Goal: Task Accomplishment & Management: Manage account settings

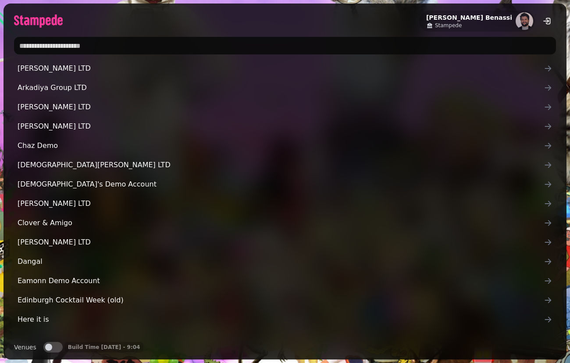
click at [182, 52] on input "text" at bounding box center [285, 46] width 542 height 18
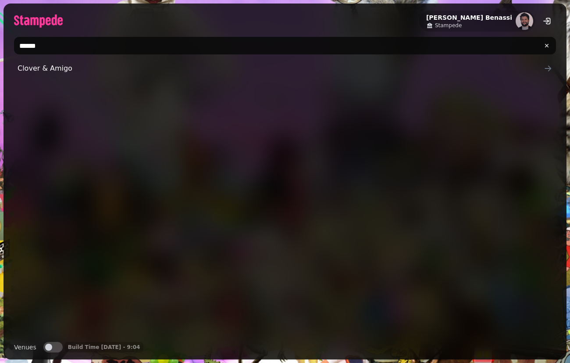
click at [49, 41] on input "******" at bounding box center [285, 46] width 542 height 18
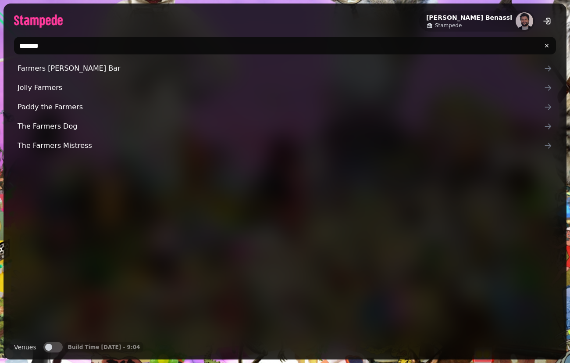
type input "*******"
click at [18, 165] on div "Farmers Homer Bar Jolly Farmers Paddy the Farmers The Farmers Dog The Farmers M…" at bounding box center [285, 197] width 542 height 275
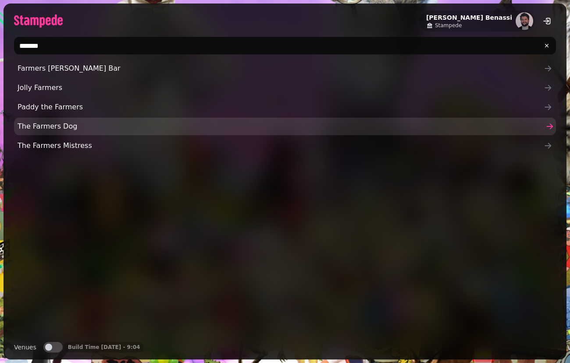
click at [25, 125] on span "The Farmers Dog" at bounding box center [281, 126] width 526 height 11
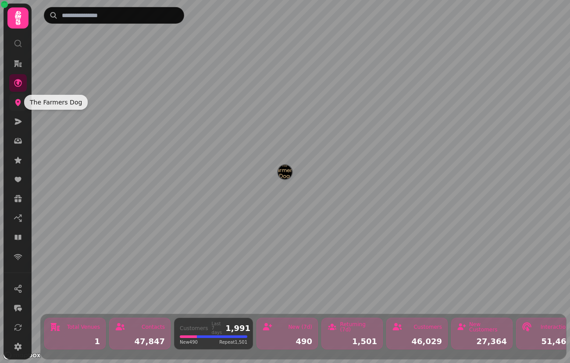
click at [17, 101] on icon at bounding box center [18, 102] width 6 height 7
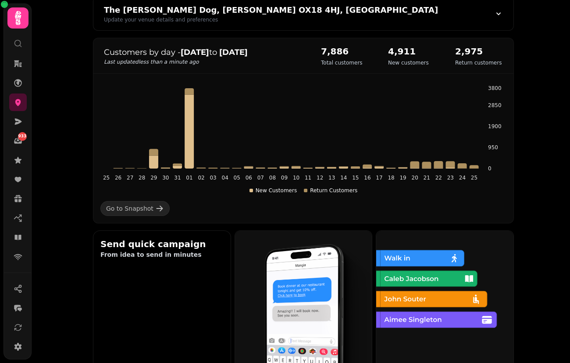
scroll to position [95, 0]
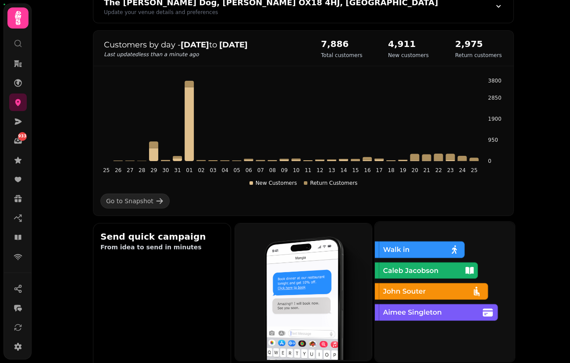
click at [417, 285] on img at bounding box center [444, 291] width 140 height 140
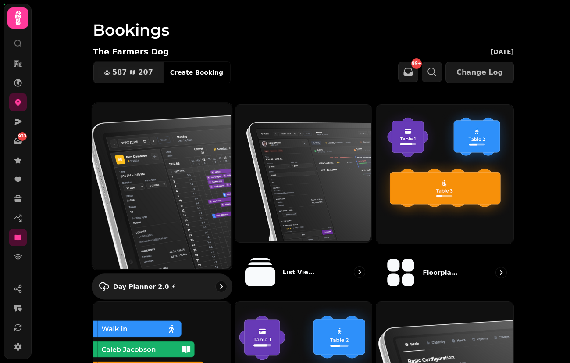
click at [196, 181] on img at bounding box center [161, 185] width 140 height 167
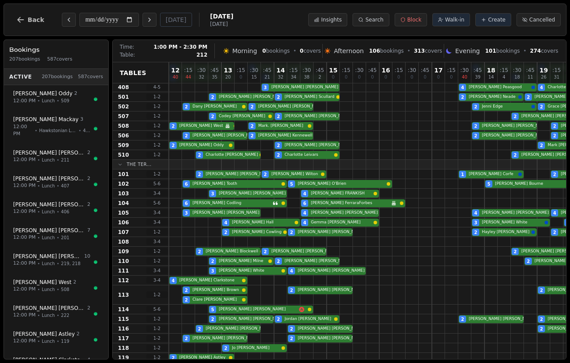
scroll to position [303, 0]
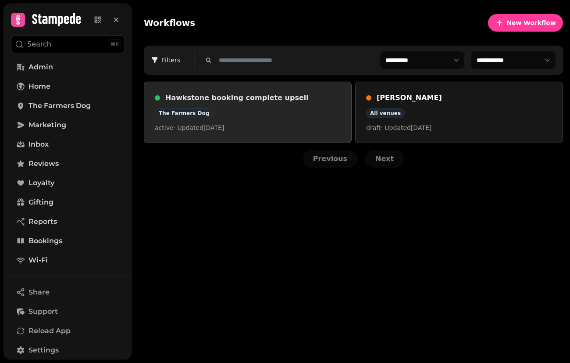
click at [242, 102] on h3 "Hawkstone booking complete upsell" at bounding box center [252, 98] width 175 height 11
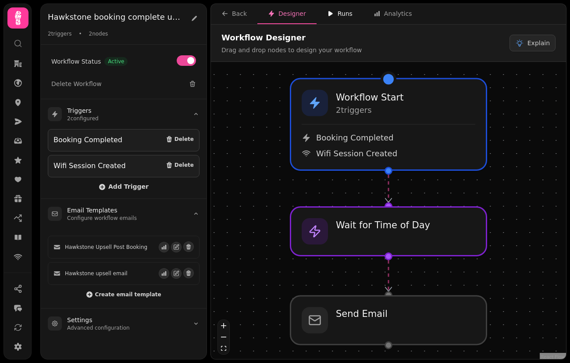
click at [337, 11] on div "Runs" at bounding box center [339, 13] width 25 height 9
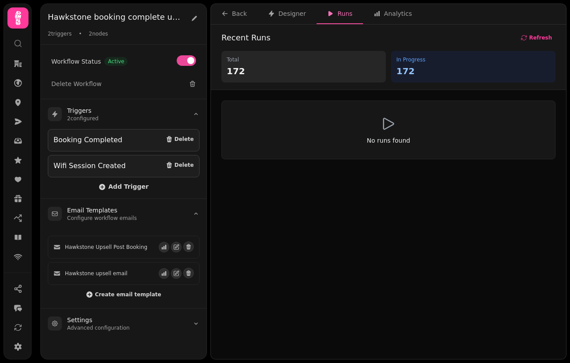
click at [238, 65] on p "172" at bounding box center [304, 71] width 154 height 12
click at [535, 33] on button "Refresh" at bounding box center [536, 37] width 39 height 11
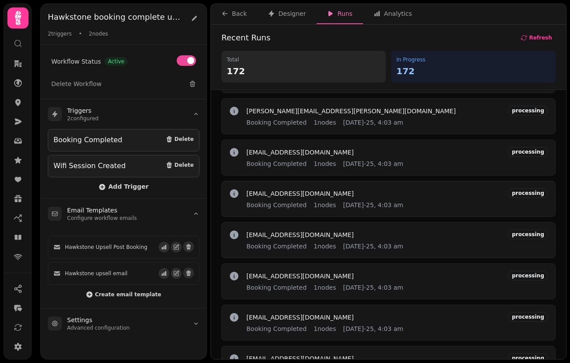
scroll to position [365, 0]
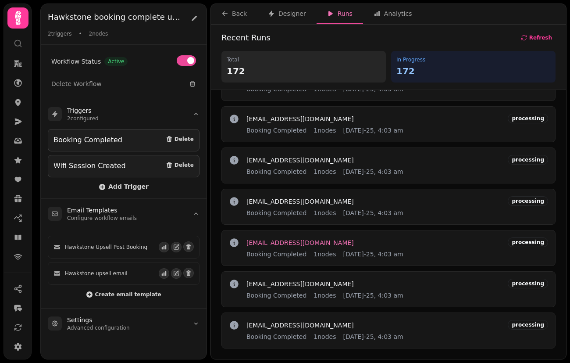
click at [259, 241] on span "ljbarry3010@gmail.com" at bounding box center [299, 242] width 107 height 6
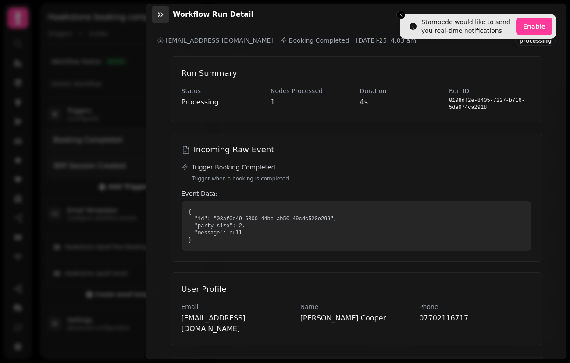
click at [160, 16] on icon "button" at bounding box center [160, 14] width 9 height 9
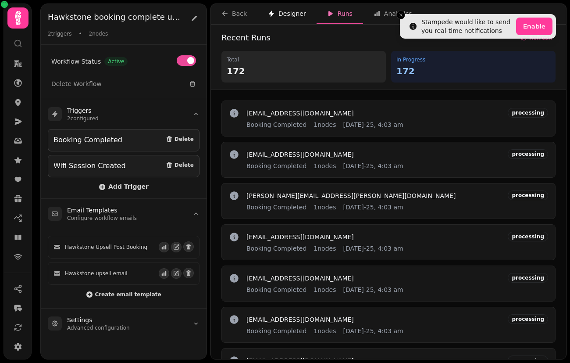
click at [298, 17] on div "Designer" at bounding box center [287, 13] width 38 height 9
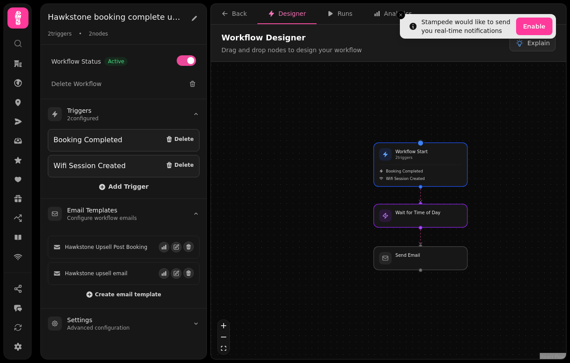
click at [450, 201] on div "Workflow Start 2 trigger s Booking Completed Wifi Session Created Wait for Time…" at bounding box center [388, 211] width 355 height 299
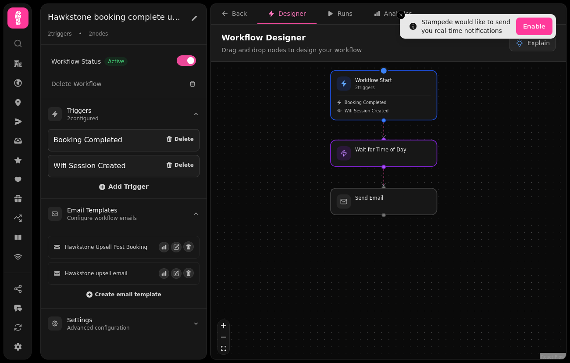
drag, startPoint x: 496, startPoint y: 235, endPoint x: 462, endPoint y: 169, distance: 74.3
click at [462, 169] on div "Workflow Start 2 trigger s Booking Completed Wifi Session Created Wait for Time…" at bounding box center [388, 211] width 355 height 299
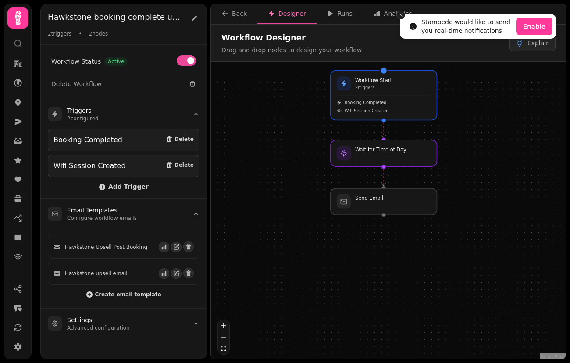
click at [400, 14] on icon "Close toast" at bounding box center [400, 14] width 5 height 5
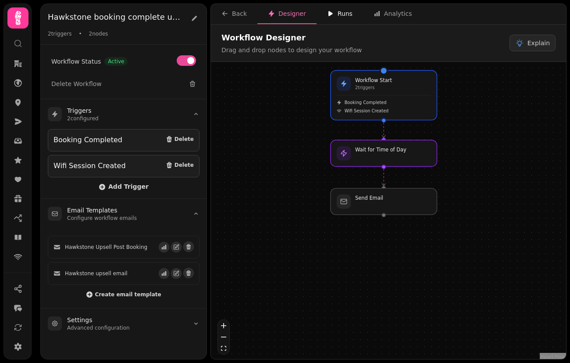
click at [348, 11] on div "Runs" at bounding box center [339, 13] width 25 height 9
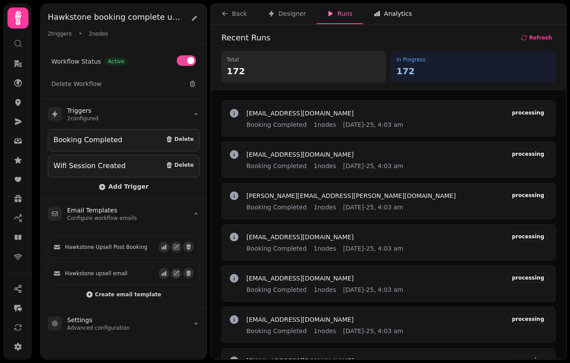
click at [377, 13] on icon "button" at bounding box center [376, 13] width 5 height 5
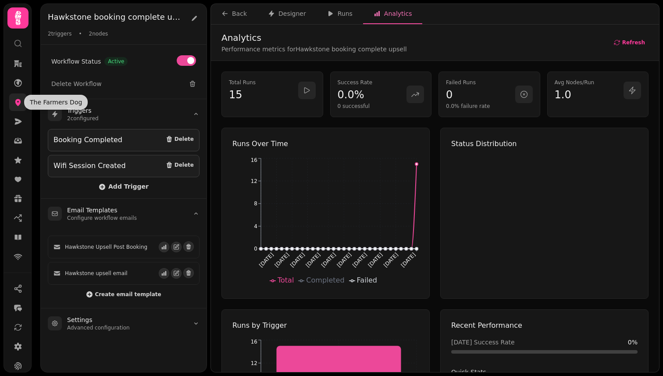
click at [19, 105] on icon at bounding box center [18, 102] width 9 height 9
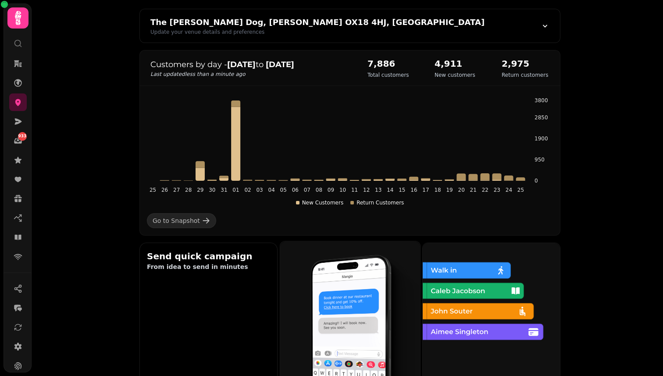
scroll to position [81, 0]
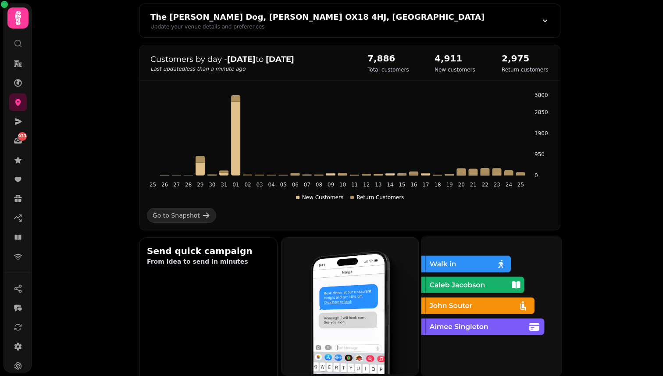
click at [491, 315] on img at bounding box center [490, 305] width 140 height 140
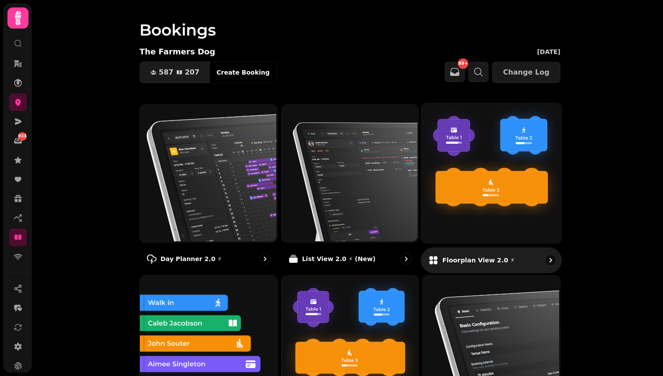
click at [466, 190] on img at bounding box center [490, 172] width 140 height 140
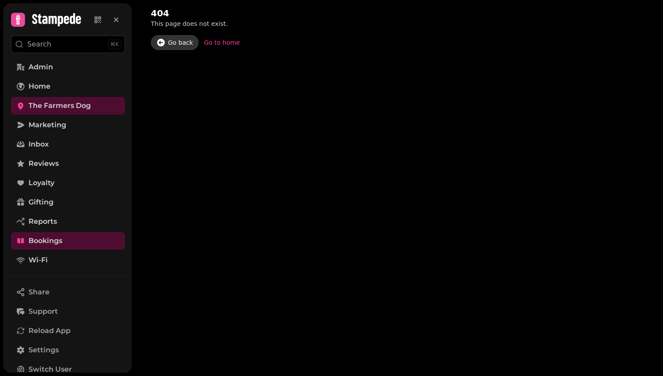
click at [179, 48] on link "Go back" at bounding box center [175, 42] width 48 height 15
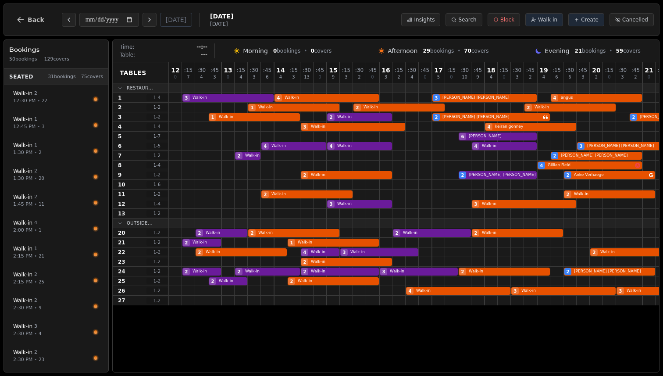
scroll to position [0, 75]
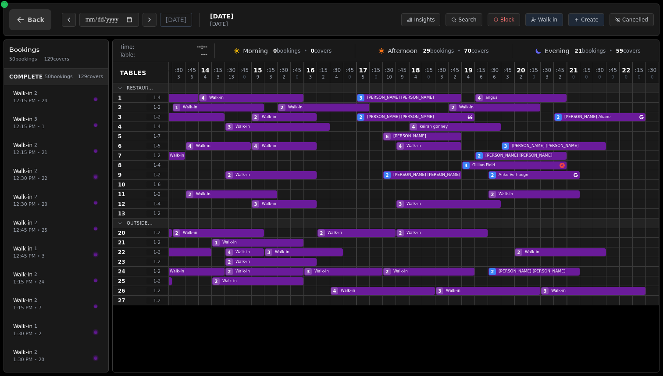
click at [25, 20] on button "Back" at bounding box center [30, 19] width 42 height 21
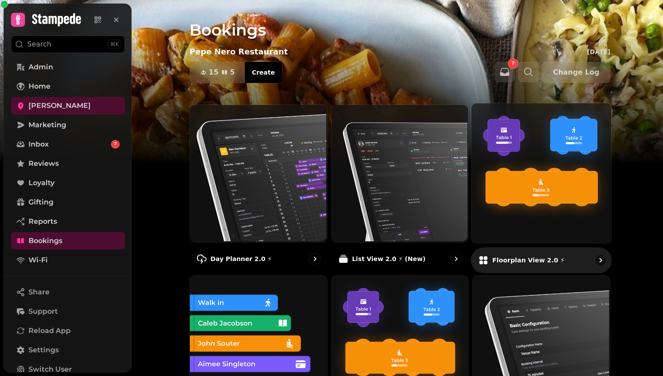
click at [577, 197] on img at bounding box center [540, 172] width 140 height 140
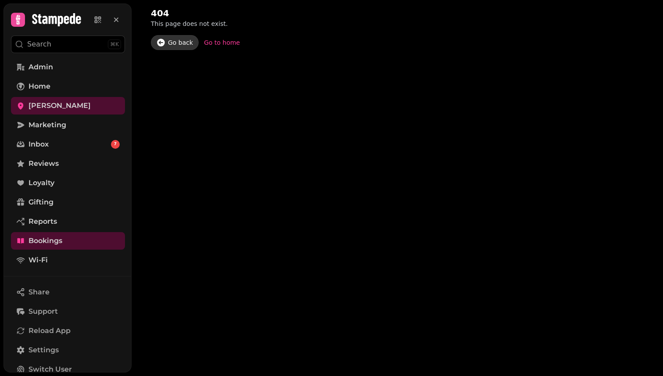
click at [183, 42] on div "Go back" at bounding box center [180, 42] width 25 height 9
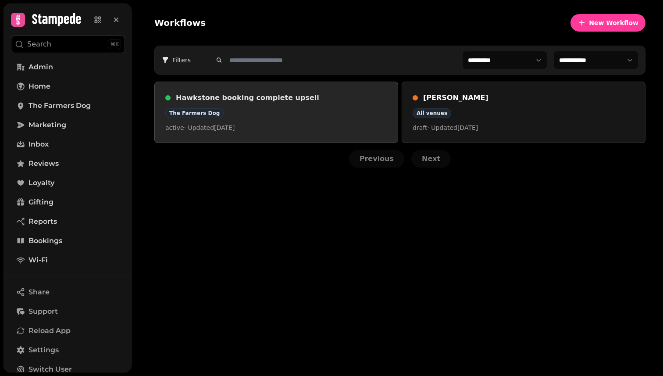
click at [306, 106] on div "Hawkstone booking complete upsell The Farmers Dog active · Updated [DATE]" at bounding box center [276, 112] width 222 height 39
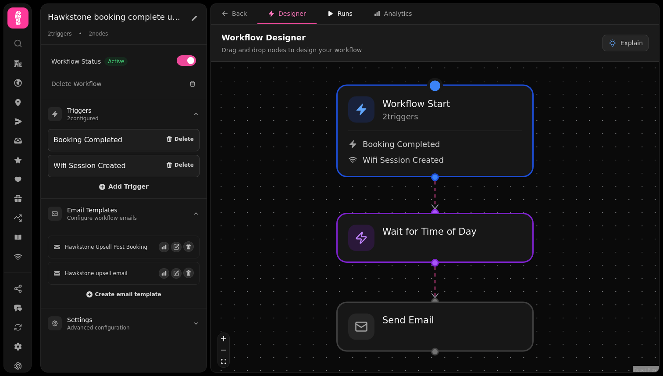
click at [327, 17] on div "Runs" at bounding box center [339, 13] width 25 height 9
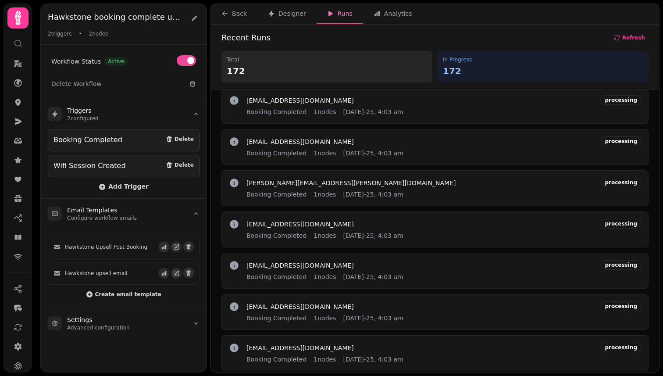
scroll to position [276, 0]
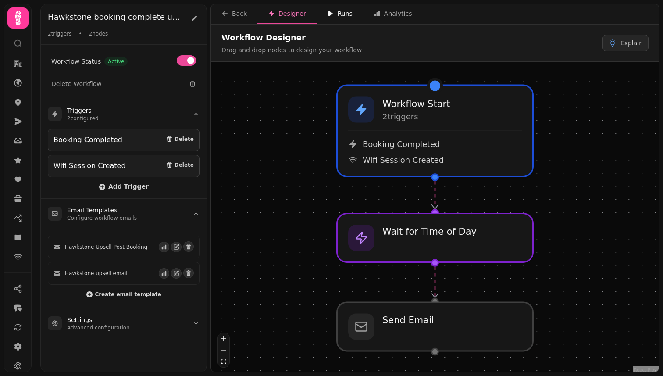
click at [343, 11] on div "Runs" at bounding box center [339, 13] width 25 height 9
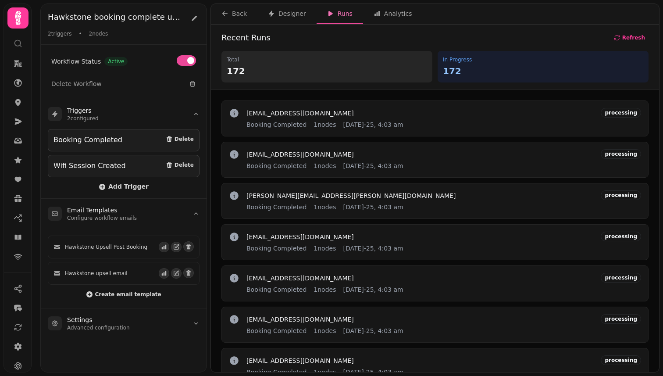
click at [342, 212] on div "carly.bowyer@yahoo.com Booking Completed 1 nodes 25th Aug-25, 4:03 am processing" at bounding box center [434, 201] width 427 height 36
click at [292, 20] on button "Designer" at bounding box center [286, 14] width 59 height 20
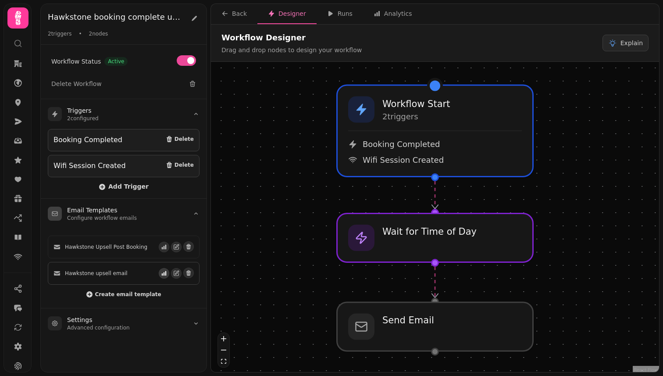
click at [167, 271] on icon "button" at bounding box center [164, 273] width 6 height 6
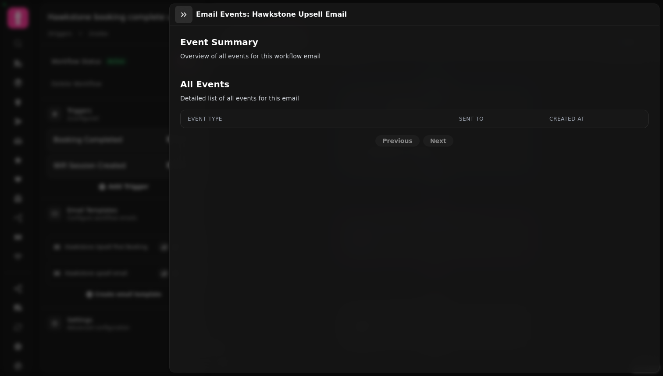
click at [184, 6] on button "button" at bounding box center [184, 15] width 18 height 18
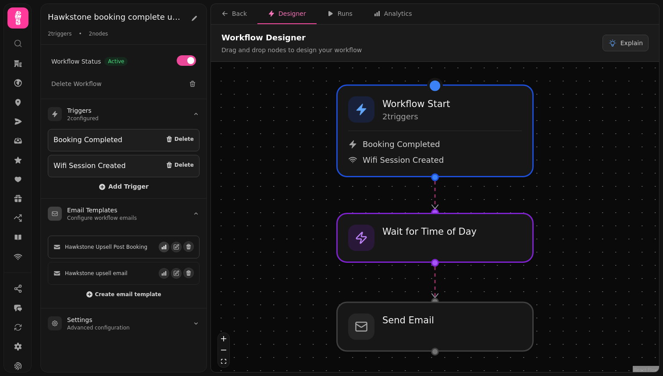
click at [167, 246] on button "button" at bounding box center [164, 247] width 11 height 11
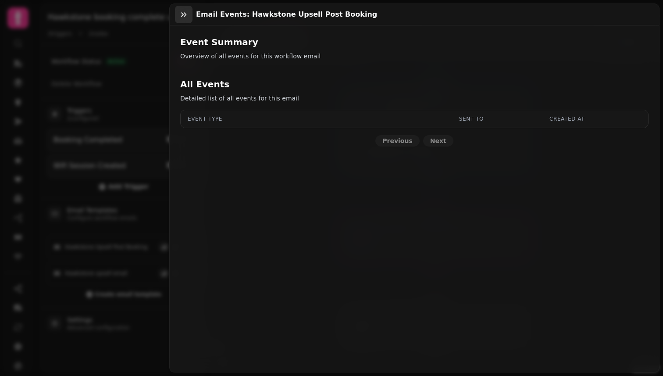
click at [189, 19] on button "button" at bounding box center [184, 15] width 18 height 18
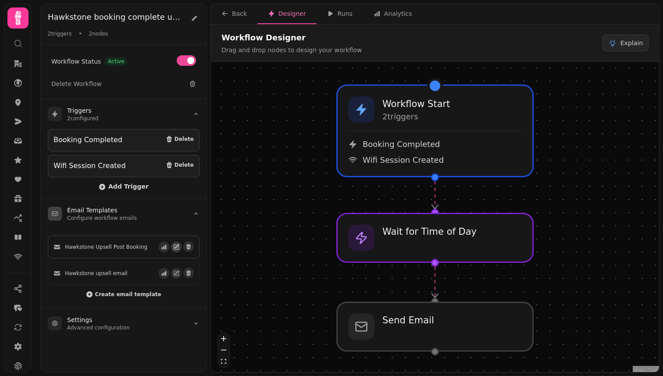
click at [178, 247] on icon "button" at bounding box center [176, 247] width 5 height 5
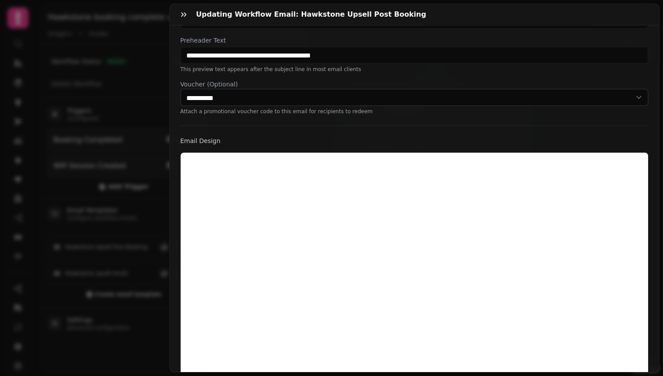
scroll to position [211, 0]
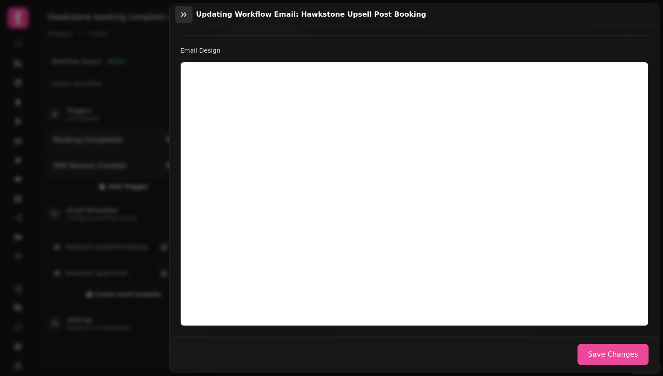
click at [181, 16] on icon "button" at bounding box center [183, 14] width 9 height 9
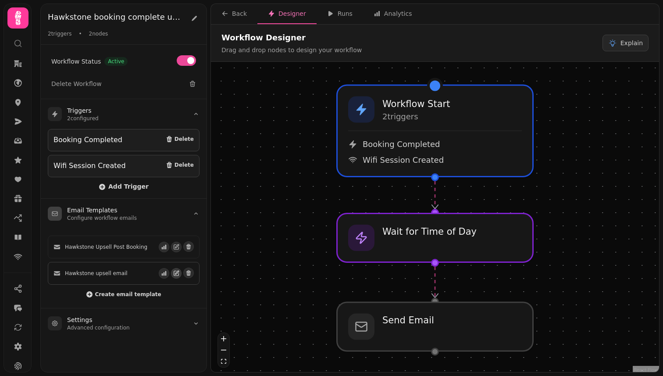
click at [178, 270] on icon "button" at bounding box center [176, 273] width 6 height 6
select select "**********"
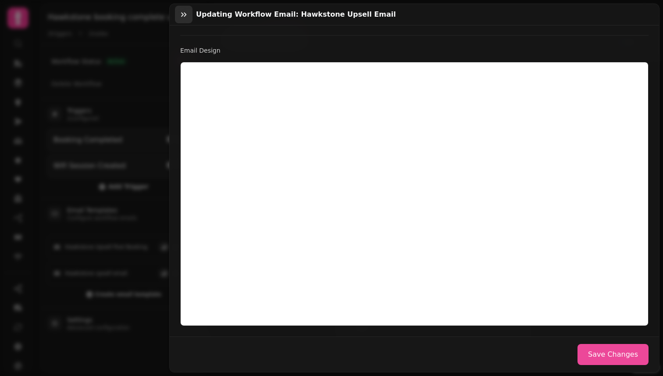
click at [189, 19] on button "button" at bounding box center [184, 15] width 18 height 18
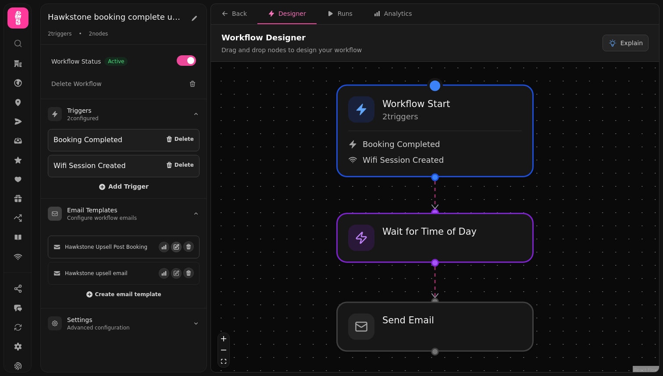
click at [178, 248] on icon "button" at bounding box center [176, 247] width 6 height 6
select select "**********"
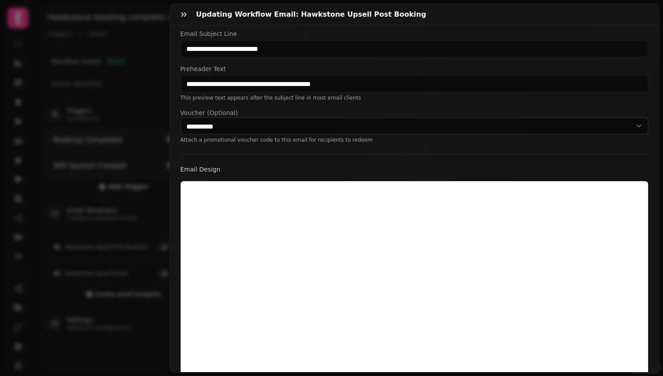
scroll to position [91, 0]
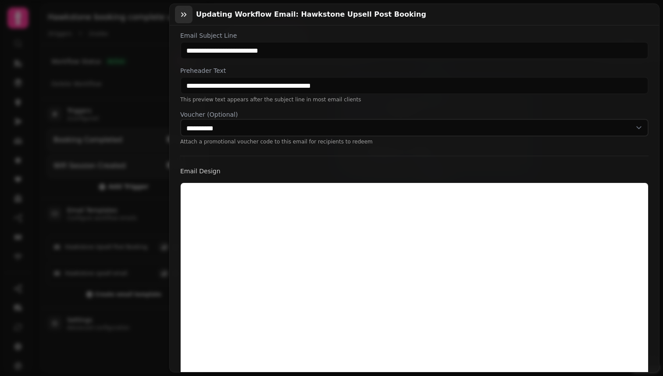
click at [186, 14] on icon "button" at bounding box center [183, 14] width 5 height 4
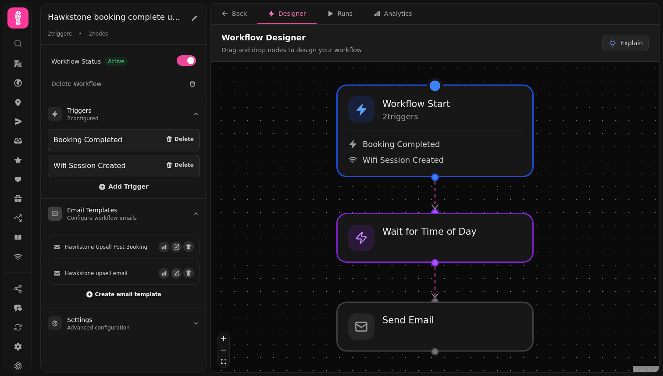
click at [150, 292] on span "Create email template" at bounding box center [128, 294] width 66 height 5
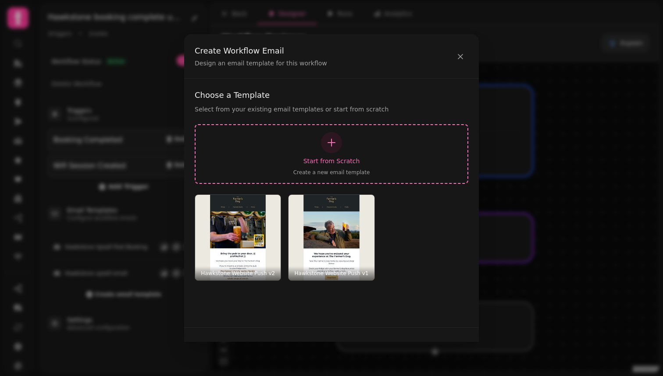
click at [330, 141] on icon "button" at bounding box center [331, 142] width 11 height 11
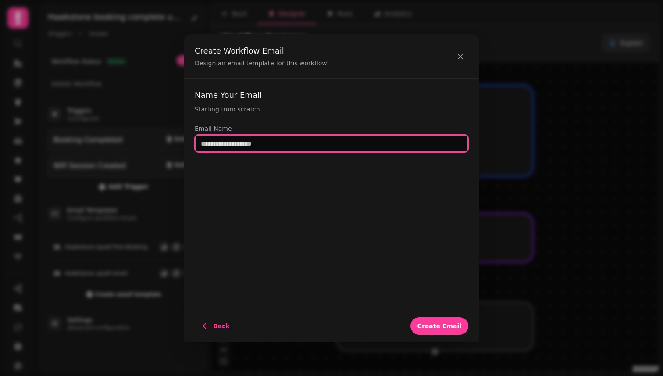
click at [330, 141] on input "text" at bounding box center [332, 144] width 274 height 18
type input "**********"
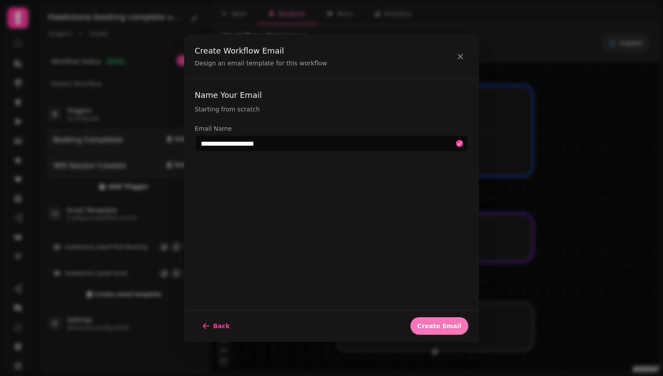
click at [442, 329] on span "Create Email" at bounding box center [439, 326] width 44 height 6
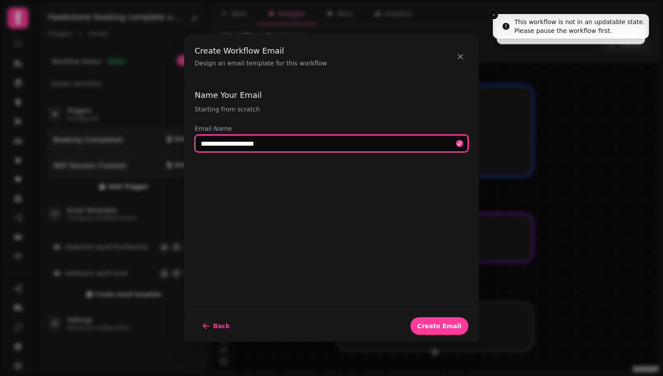
click at [336, 142] on input "**********" at bounding box center [332, 144] width 274 height 18
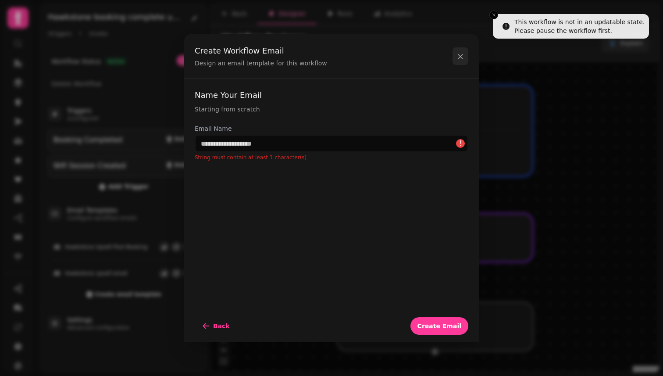
click at [459, 56] on icon at bounding box center [460, 56] width 4 height 4
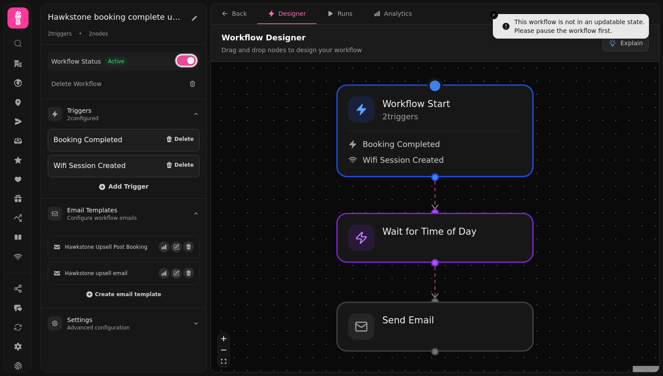
click at [191, 64] on span at bounding box center [190, 60] width 7 height 7
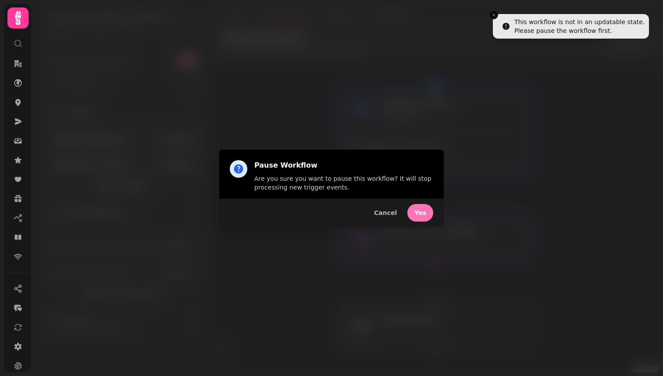
click at [415, 214] on button "Yes" at bounding box center [420, 213] width 26 height 18
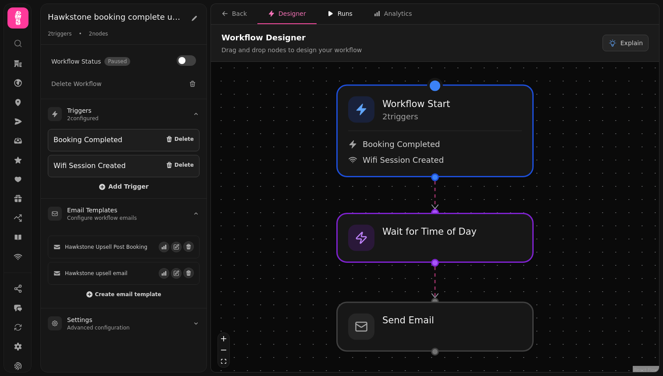
click at [336, 19] on button "Runs" at bounding box center [340, 14] width 46 height 20
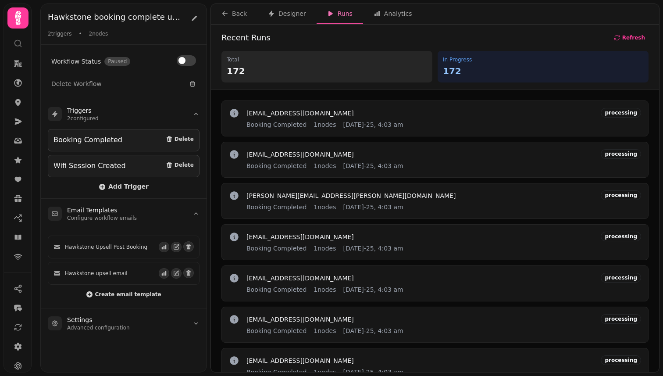
click at [365, 132] on div "njames11@hotmail.com Booking Completed 1 nodes 25th Aug-25, 4:03 am processing" at bounding box center [434, 118] width 427 height 36
click at [362, 126] on span "25th Aug-25, 4:03 am" at bounding box center [373, 124] width 60 height 9
click at [290, 112] on span "njames11@hotmail.com" at bounding box center [299, 113] width 107 height 6
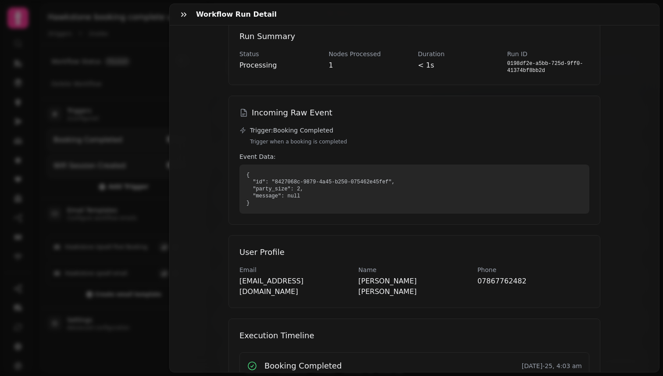
scroll to position [96, 0]
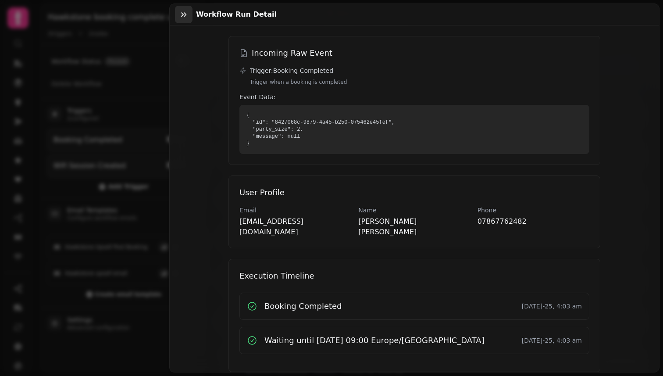
click at [183, 15] on icon "button" at bounding box center [183, 14] width 9 height 9
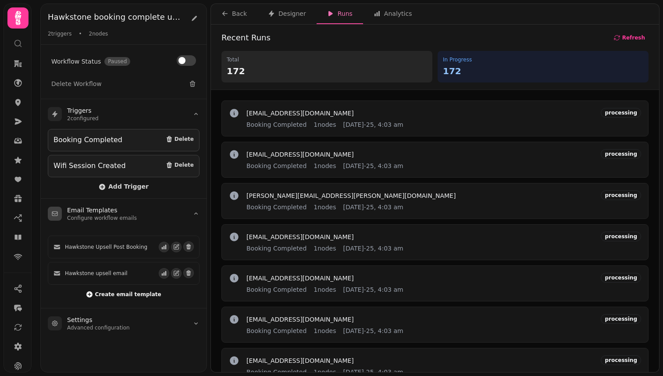
click at [156, 292] on span "Create email template" at bounding box center [128, 294] width 66 height 5
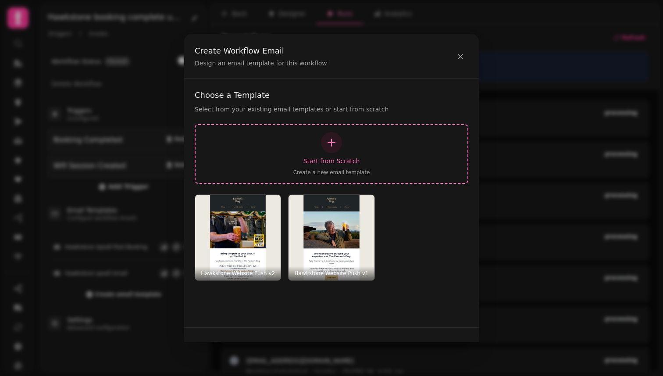
click at [324, 146] on div "button" at bounding box center [331, 142] width 21 height 21
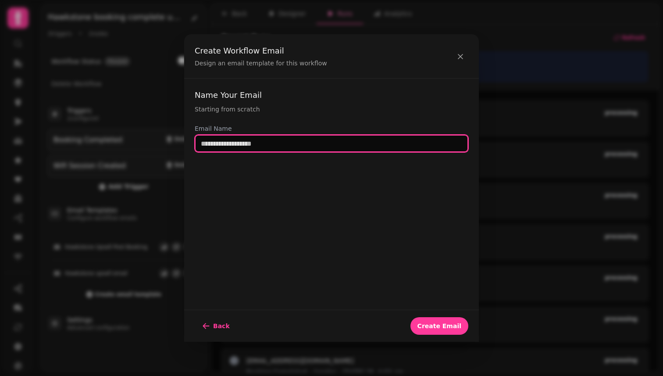
click at [274, 142] on input "text" at bounding box center [332, 144] width 274 height 18
paste input "**********"
type input "**********"
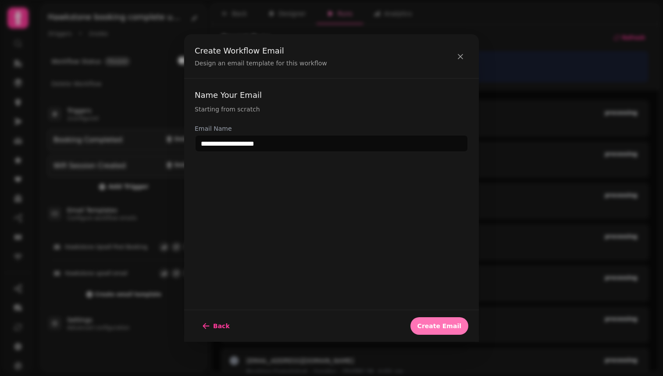
click at [449, 318] on button "Create Email" at bounding box center [439, 326] width 58 height 18
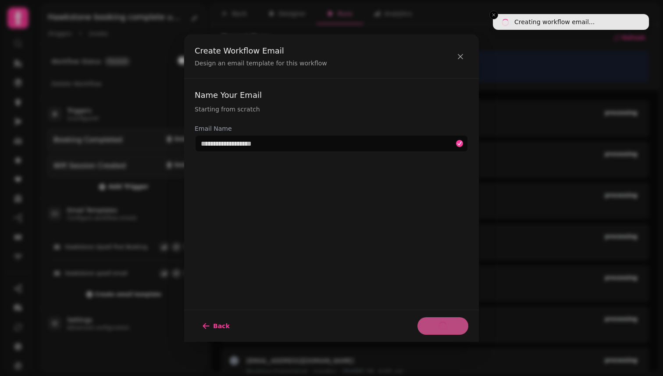
select select "**********"
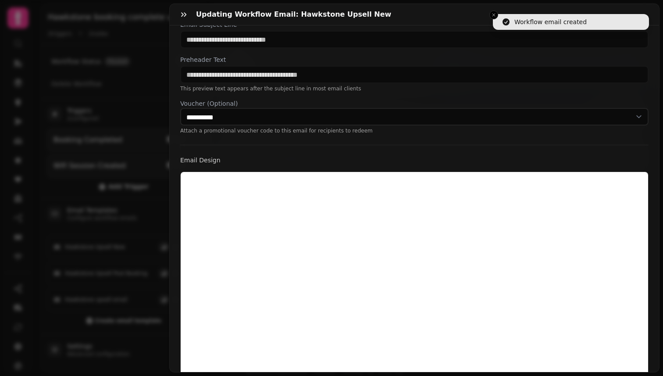
scroll to position [189, 0]
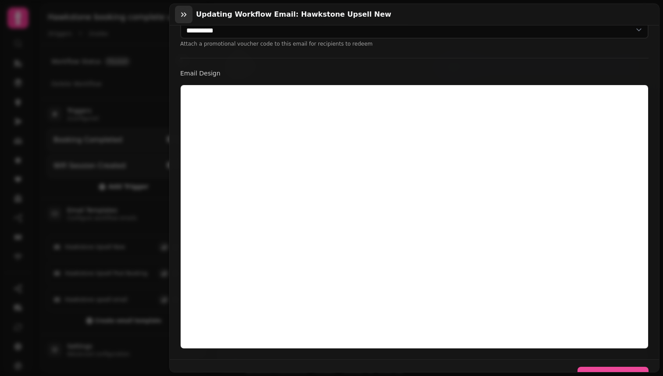
click at [186, 18] on icon "button" at bounding box center [183, 14] width 9 height 9
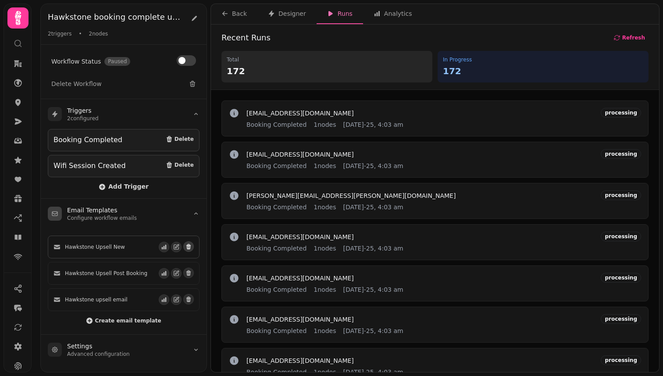
click at [187, 249] on button "button" at bounding box center [188, 246] width 11 height 11
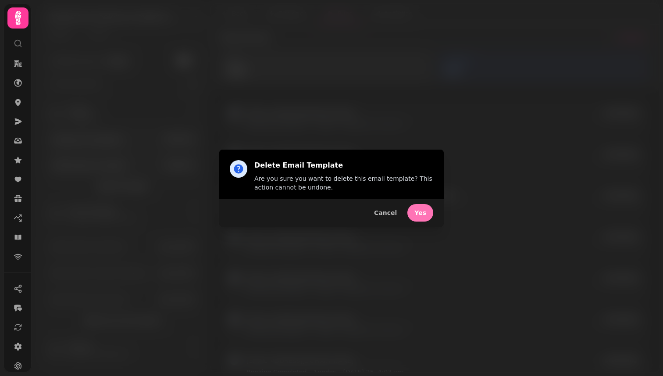
click at [421, 214] on span "Yes" at bounding box center [420, 213] width 12 height 6
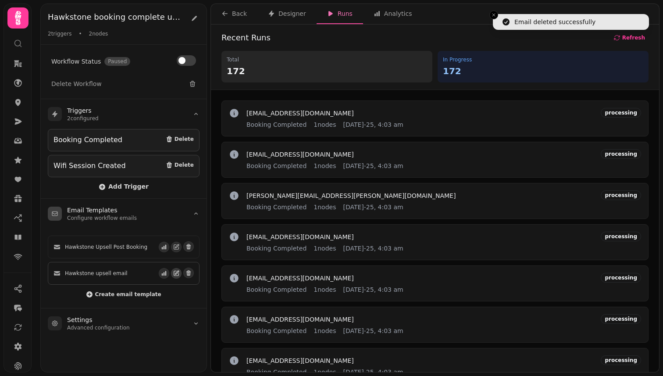
click at [172, 273] on button "button" at bounding box center [176, 273] width 11 height 11
select select "**********"
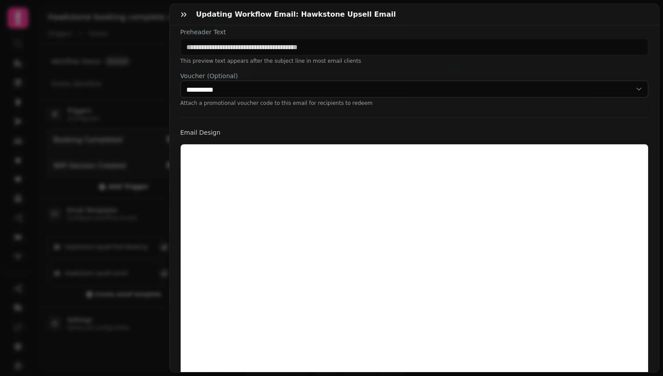
scroll to position [130, 0]
click at [181, 14] on icon "button" at bounding box center [183, 14] width 9 height 9
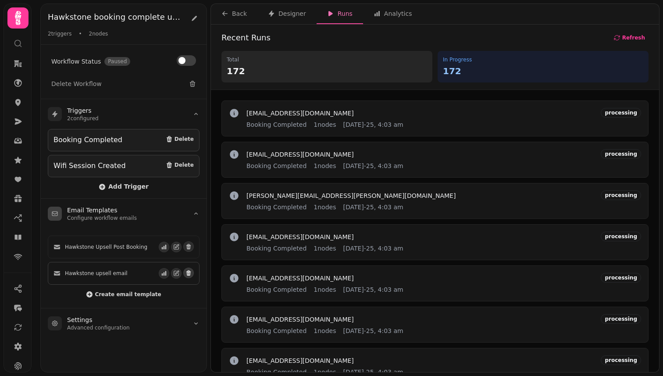
click at [190, 270] on icon "button" at bounding box center [188, 273] width 6 height 6
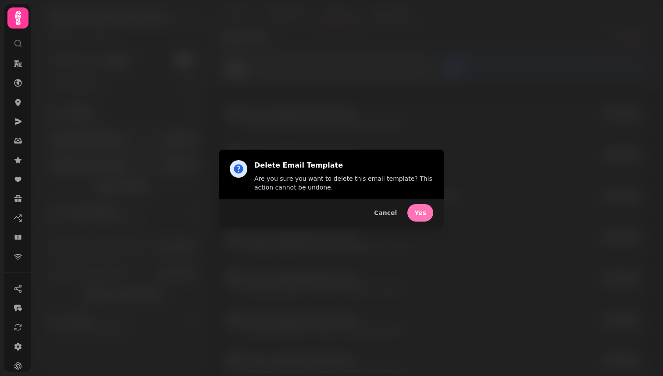
click at [420, 210] on span "Yes" at bounding box center [420, 213] width 12 height 6
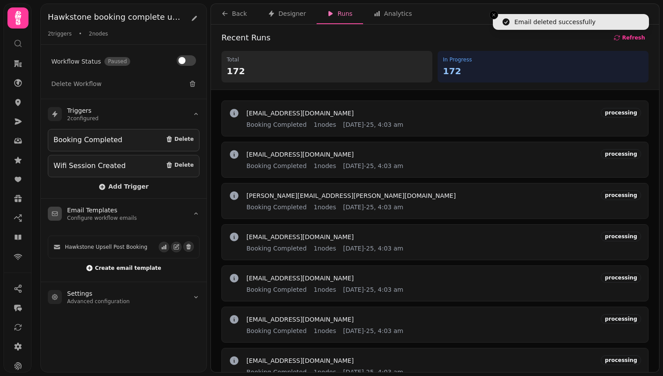
click at [145, 267] on span "Create email template" at bounding box center [128, 267] width 66 height 5
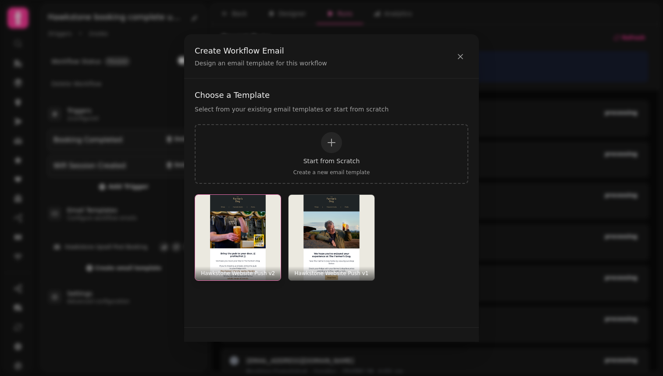
click at [252, 223] on img "button" at bounding box center [237, 237] width 85 height 85
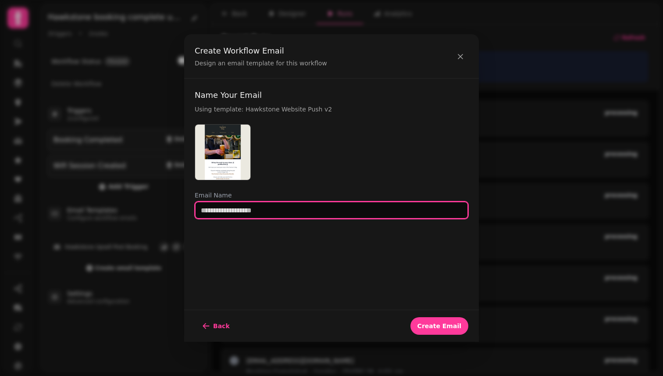
click at [252, 212] on input "text" at bounding box center [332, 210] width 274 height 18
paste input "**********"
type input "**********"
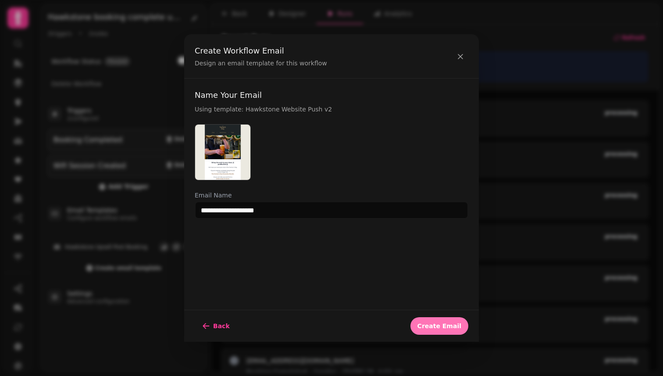
click at [441, 324] on span "Create Email" at bounding box center [439, 326] width 44 height 6
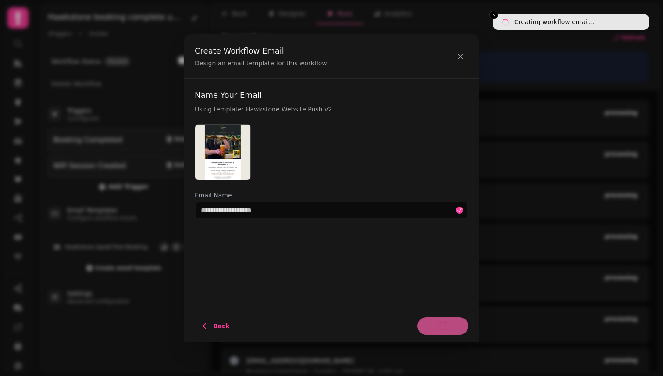
select select "**********"
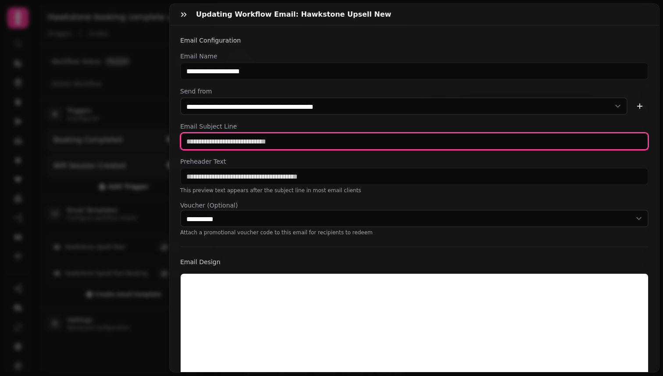
click at [278, 139] on input "text" at bounding box center [414, 141] width 468 height 18
paste input "**********"
type input "**********"
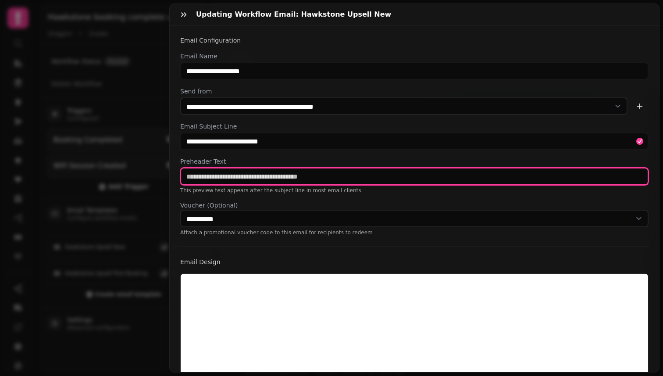
click at [293, 173] on input "text" at bounding box center [414, 176] width 468 height 18
paste input "**********"
type input "**********"
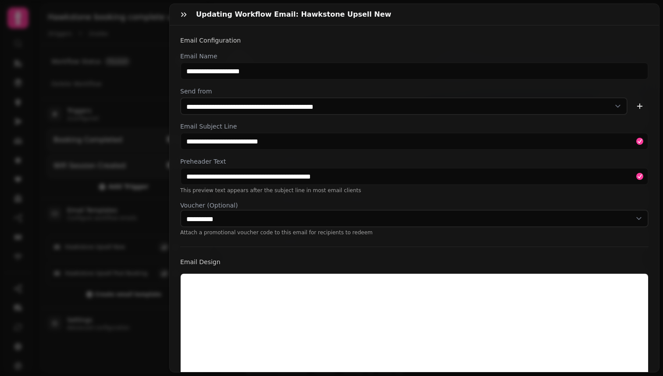
click at [302, 198] on div "**********" at bounding box center [414, 144] width 468 height 184
click at [377, 43] on h3 "Email Configuration" at bounding box center [414, 40] width 468 height 9
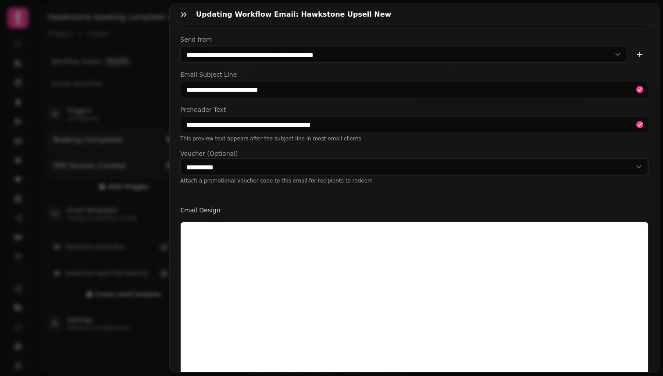
scroll to position [211, 0]
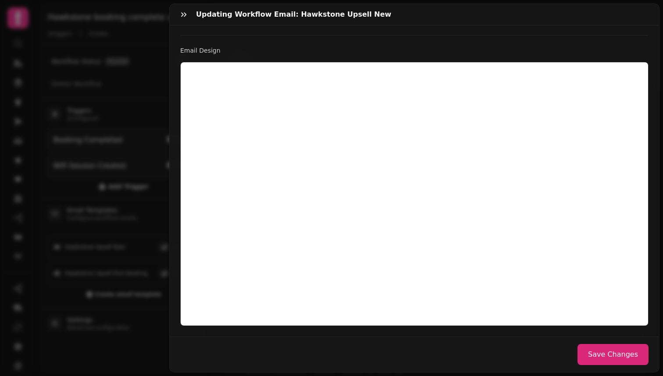
click at [643, 353] on button "Save Changes" at bounding box center [612, 354] width 71 height 21
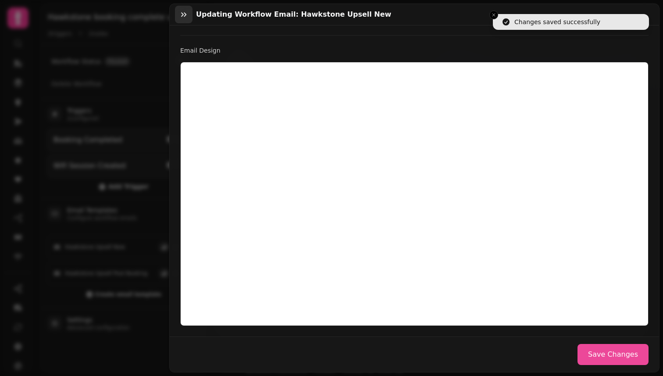
click at [178, 14] on button "button" at bounding box center [184, 15] width 18 height 18
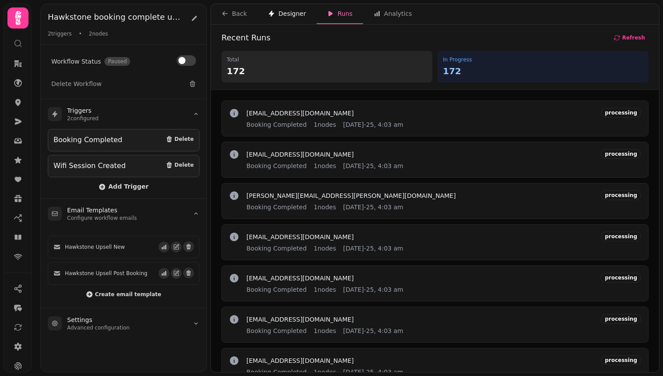
click at [294, 14] on div "Designer" at bounding box center [287, 13] width 38 height 9
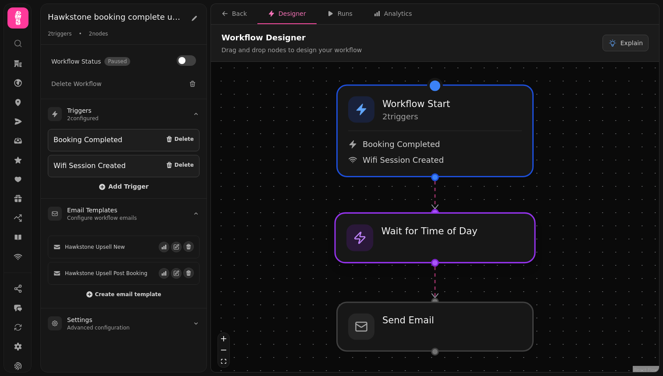
click at [427, 244] on div at bounding box center [435, 238] width 200 height 50
select select "**********"
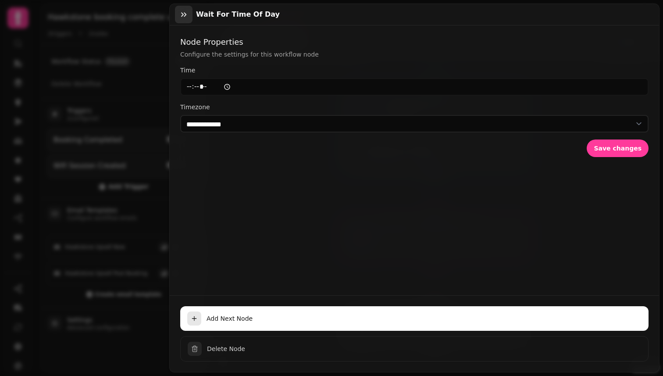
click at [177, 12] on button "button" at bounding box center [184, 15] width 18 height 18
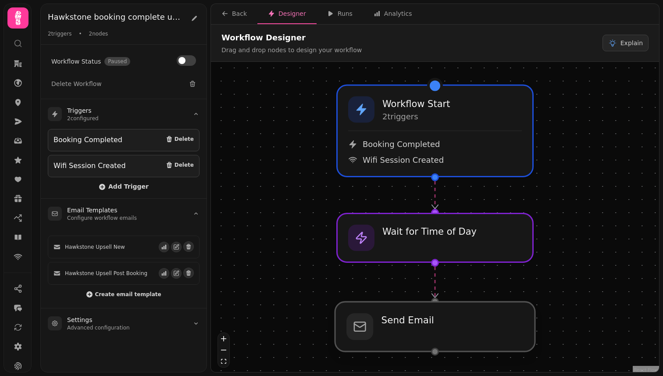
click at [425, 322] on div at bounding box center [435, 327] width 200 height 50
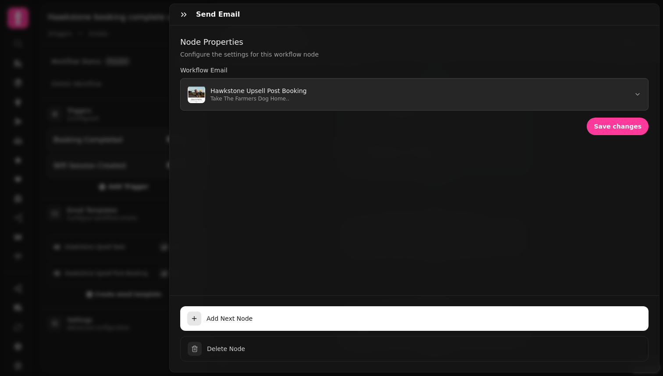
click at [314, 102] on button "Hawkstone Upsell Post Booking Take The Farmers Dog Home.." at bounding box center [414, 94] width 468 height 32
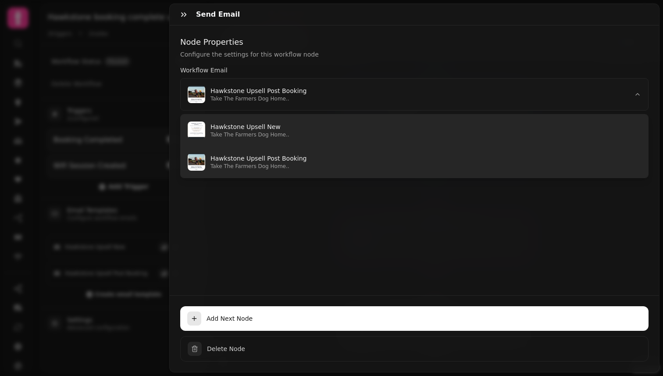
click at [313, 122] on p "Hawkstone Upsell New" at bounding box center [425, 126] width 431 height 9
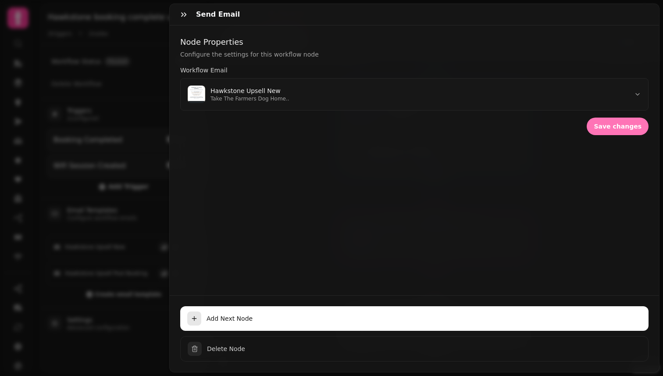
click at [632, 127] on span "Save changes" at bounding box center [618, 126] width 48 height 6
click at [182, 16] on icon "button" at bounding box center [183, 14] width 5 height 4
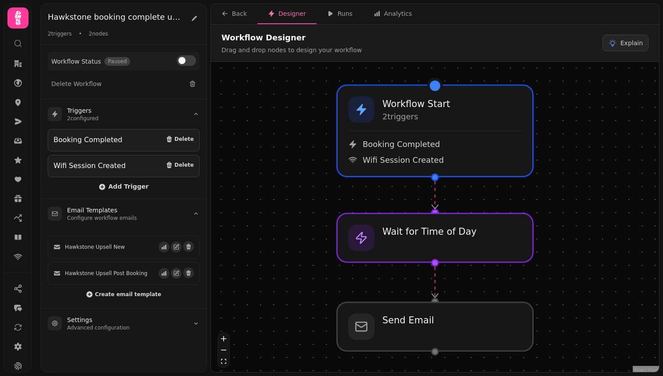
click at [191, 58] on button at bounding box center [186, 60] width 19 height 11
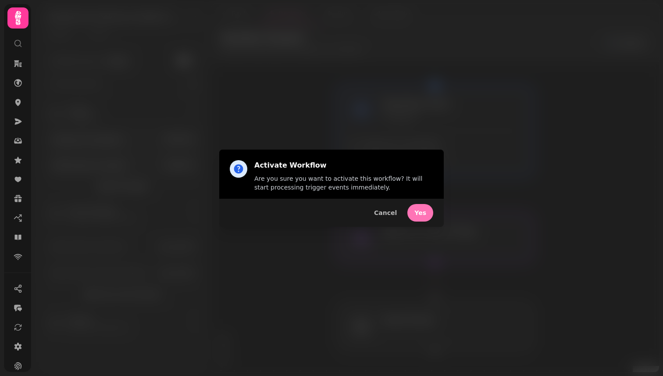
click at [422, 214] on span "Yes" at bounding box center [420, 213] width 12 height 6
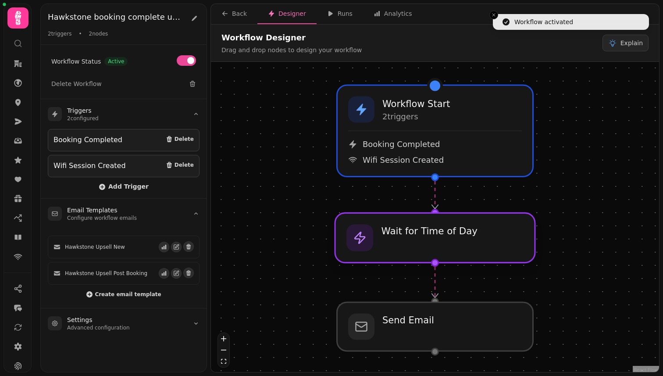
click at [425, 244] on div at bounding box center [435, 238] width 200 height 50
select select "**********"
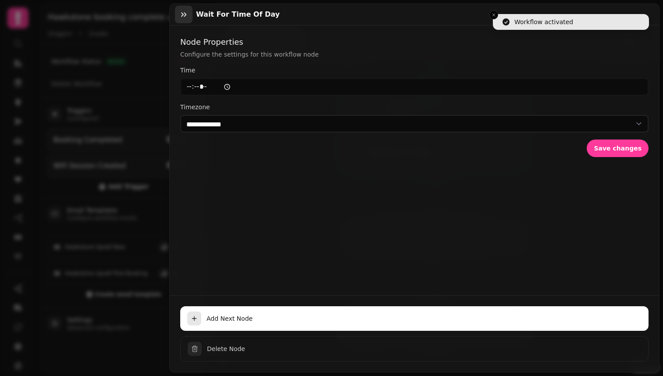
click at [180, 15] on icon "button" at bounding box center [183, 14] width 9 height 9
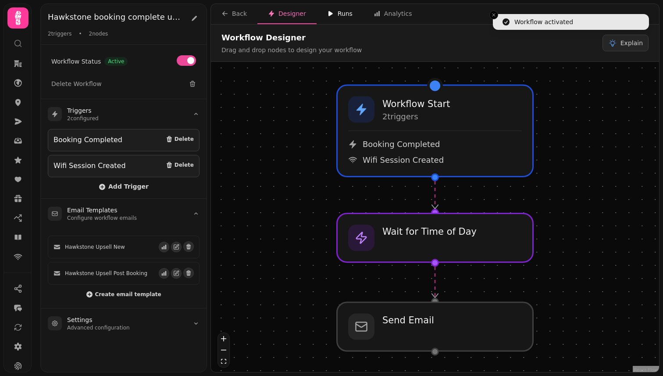
click at [318, 7] on button "Runs" at bounding box center [340, 14] width 46 height 20
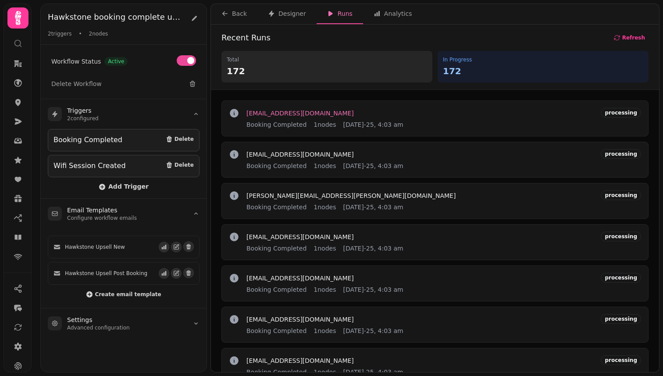
click at [299, 113] on span "njames11@hotmail.com" at bounding box center [299, 113] width 107 height 6
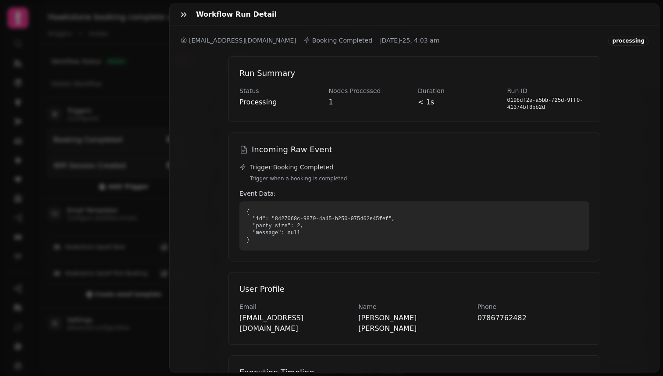
scroll to position [96, 0]
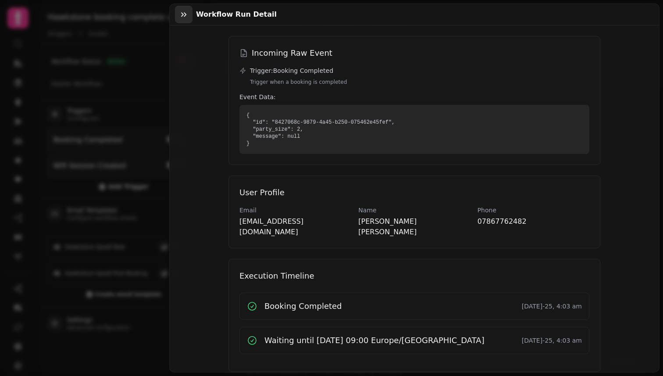
click at [183, 12] on icon "button" at bounding box center [183, 14] width 9 height 9
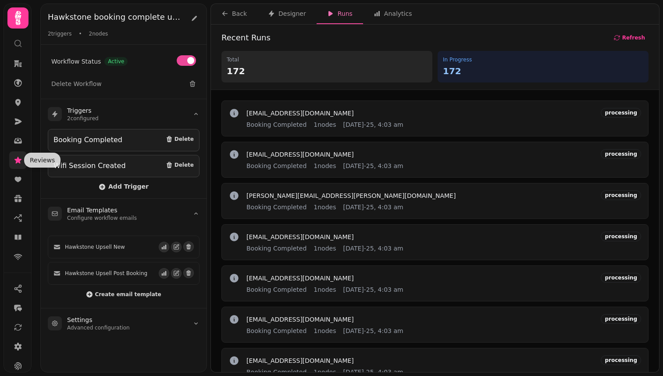
click at [19, 156] on icon at bounding box center [18, 160] width 9 height 9
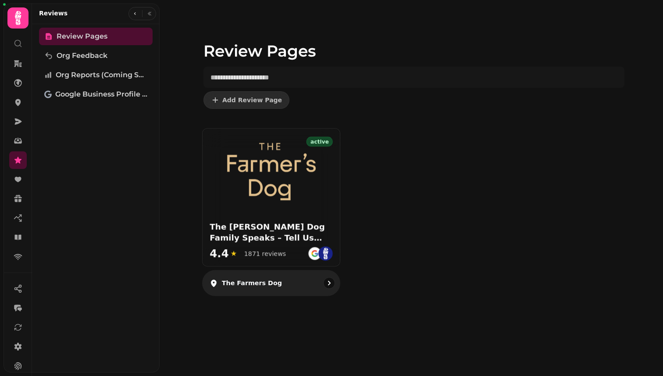
click at [295, 178] on img at bounding box center [271, 171] width 89 height 57
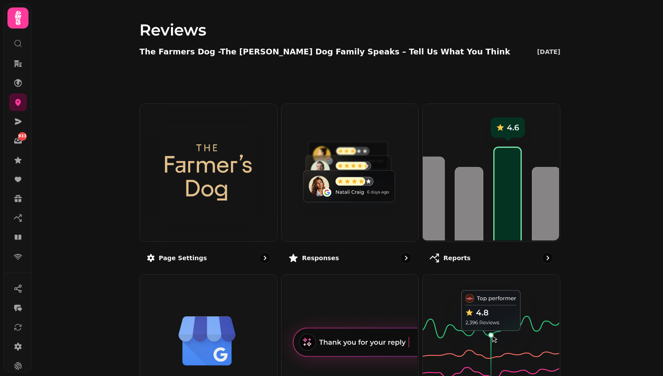
click at [295, 178] on img at bounding box center [349, 171] width 137 height 137
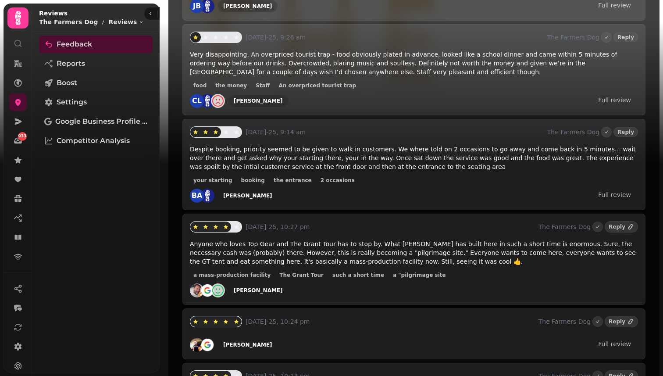
scroll to position [978, 0]
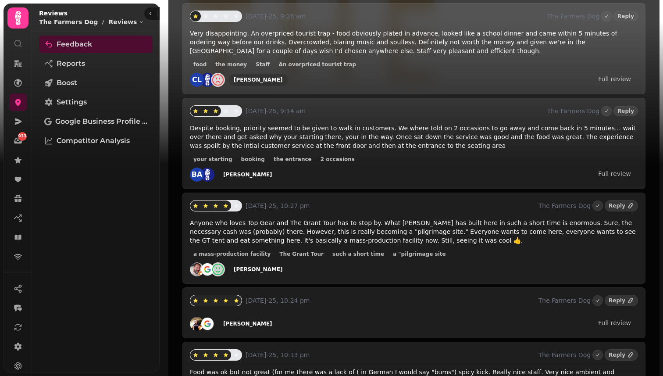
click at [329, 266] on div "24th Aug-25, 9:39 pm The Farmers Dog Reply Great food and excellent value for m…" at bounding box center [413, 276] width 463 height 2101
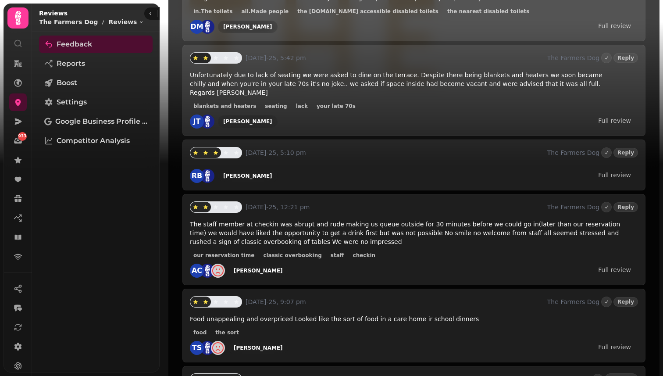
scroll to position [2004, 0]
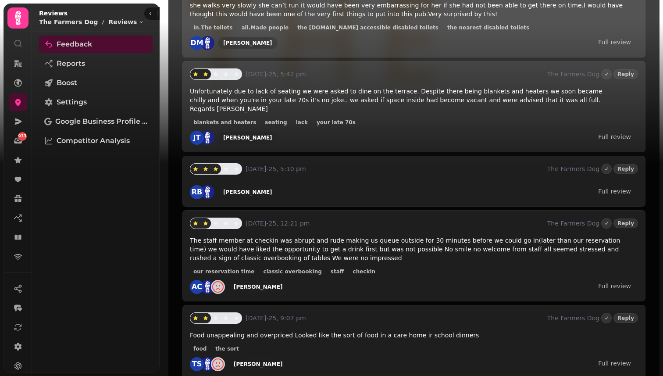
click at [328, 305] on div "21st Aug-25, 9:07 pm The Farmers Dog Reply Food unappealing and overpriced Look…" at bounding box center [413, 342] width 463 height 74
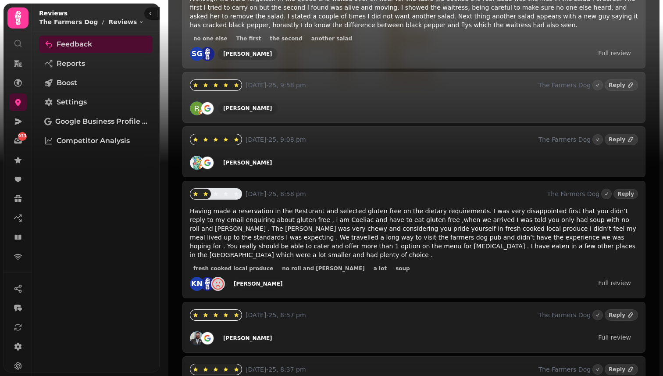
scroll to position [5260, 0]
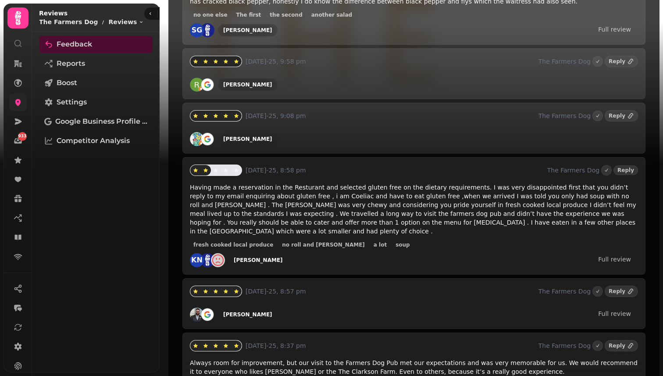
click at [19, 106] on icon at bounding box center [18, 102] width 9 height 9
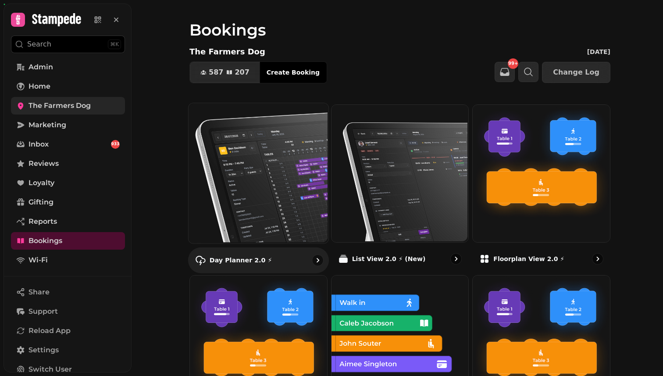
click at [282, 168] on img at bounding box center [258, 172] width 140 height 140
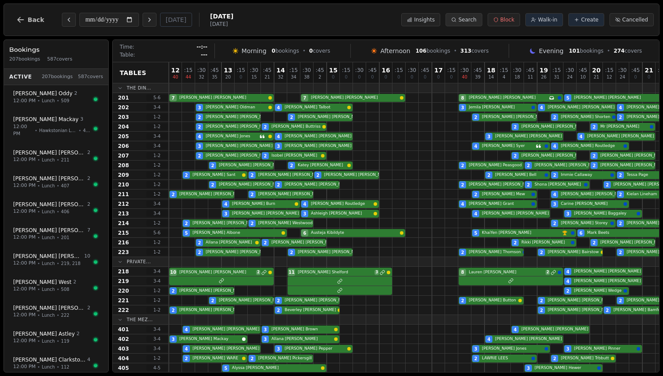
click at [470, 21] on span "Search" at bounding box center [467, 19] width 18 height 7
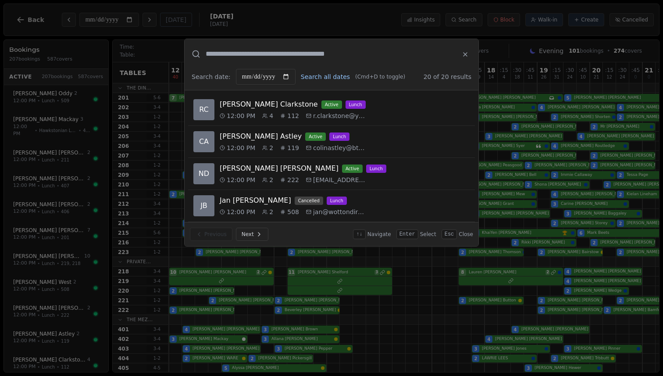
click at [335, 75] on button "Search all dates" at bounding box center [325, 76] width 49 height 9
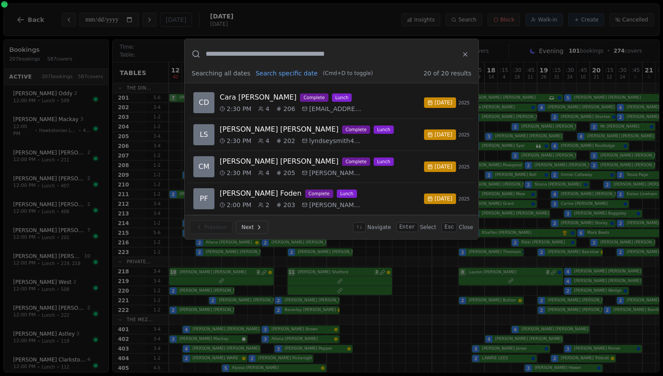
click at [328, 56] on input "text" at bounding box center [330, 54] width 248 height 11
paste input "**********"
type input "**********"
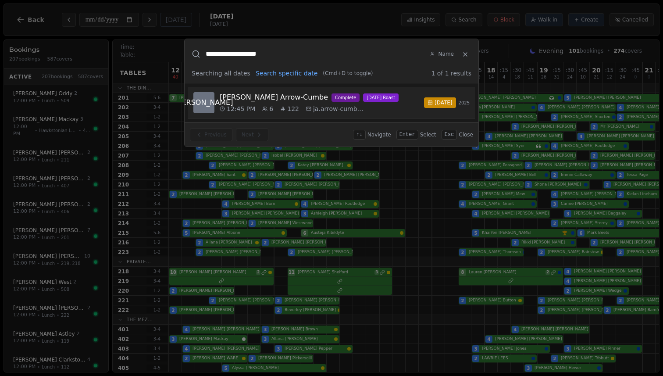
click at [368, 96] on div "Jessica Arrow-Cumbe complete Sunday Roast" at bounding box center [319, 97] width 199 height 11
select select "*"
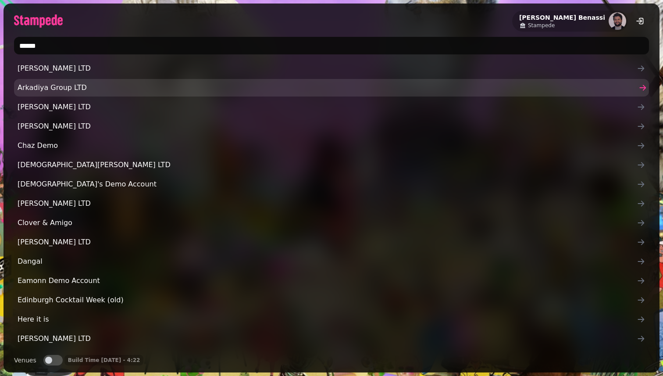
type input "*******"
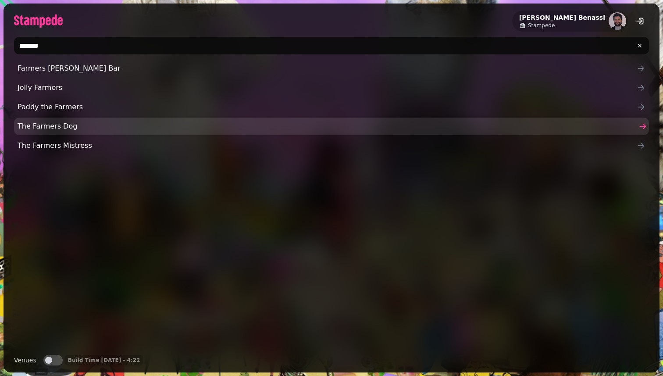
click at [138, 120] on link "The Farmers Dog" at bounding box center [331, 127] width 635 height 18
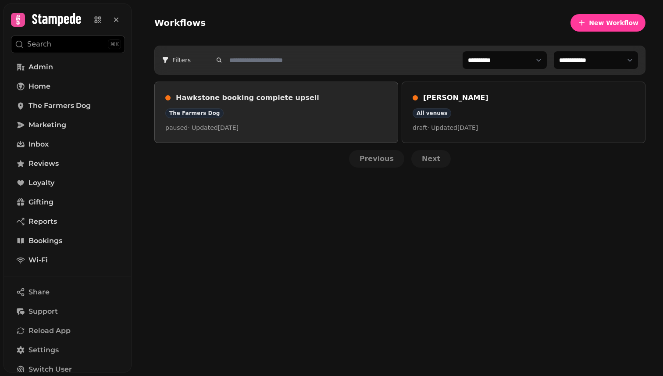
click at [257, 113] on div "The Farmers Dog" at bounding box center [276, 113] width 222 height 10
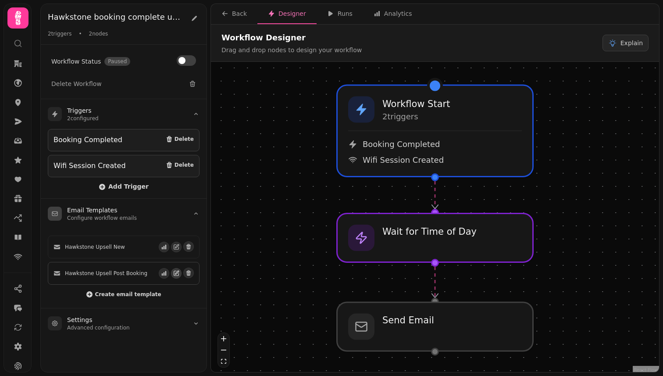
click at [175, 270] on icon "button" at bounding box center [176, 273] width 6 height 6
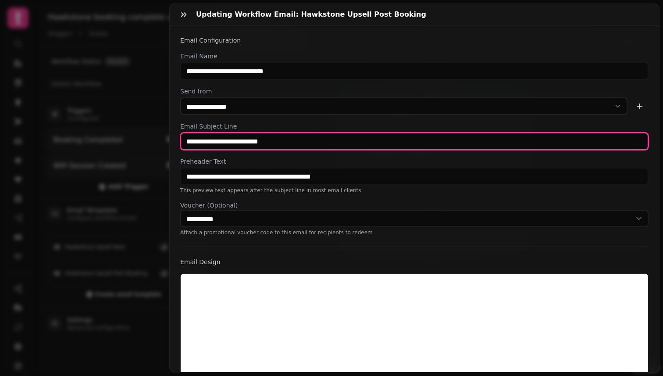
click at [251, 139] on input "**********" at bounding box center [414, 141] width 468 height 18
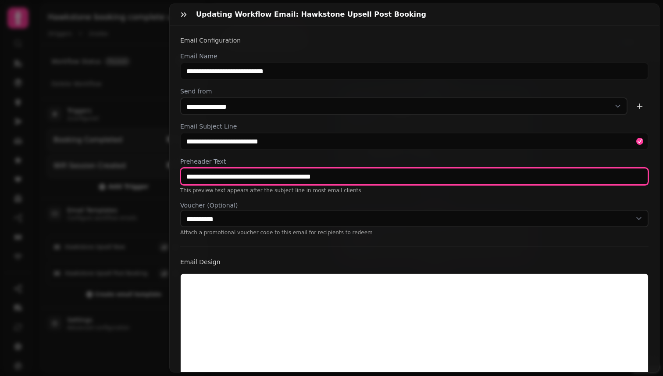
click at [290, 180] on input "**********" at bounding box center [414, 176] width 468 height 18
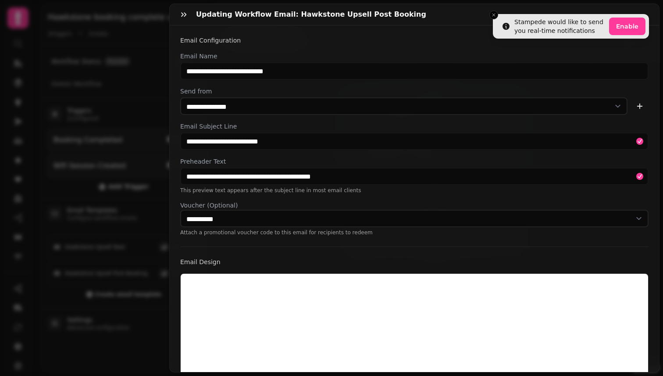
click at [173, 12] on div "Updating workflow email: Hawkstone Upsell Post Booking" at bounding box center [414, 14] width 489 height 21
click at [181, 12] on icon "button" at bounding box center [183, 14] width 9 height 9
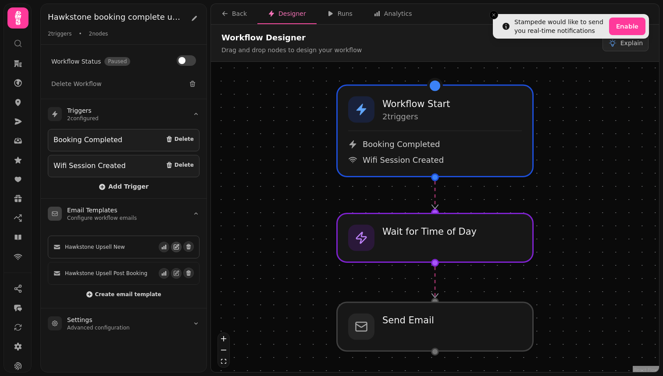
click at [176, 249] on button "button" at bounding box center [176, 247] width 11 height 11
select select "**********"
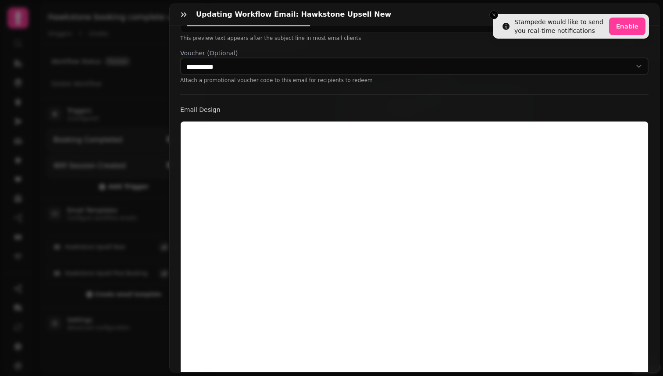
scroll to position [123, 0]
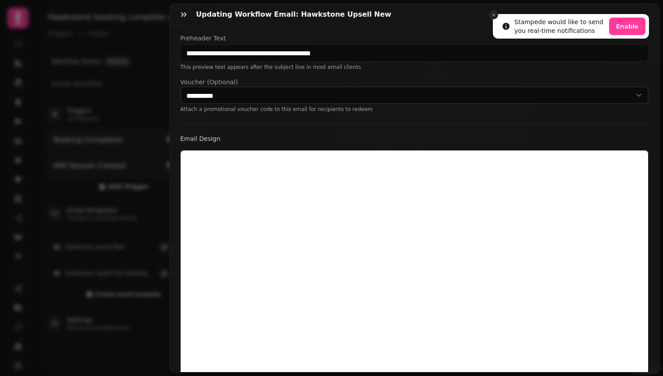
click at [497, 14] on button "Close toast" at bounding box center [493, 15] width 9 height 9
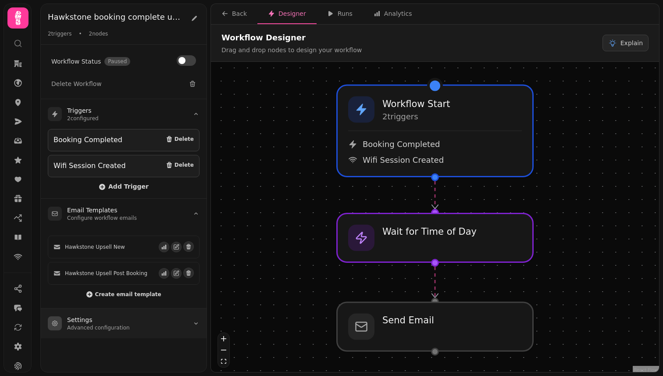
click at [166, 313] on summary "Settings Advanced configuration" at bounding box center [124, 323] width 166 height 30
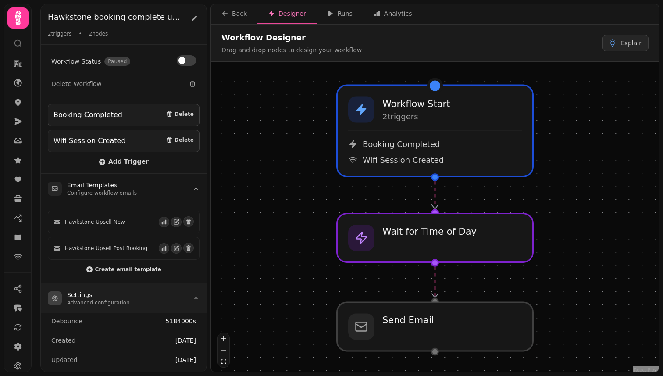
scroll to position [0, 0]
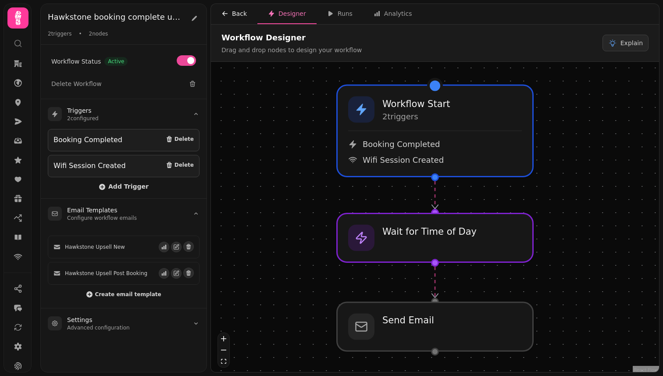
click at [231, 9] on button "Back" at bounding box center [234, 14] width 46 height 20
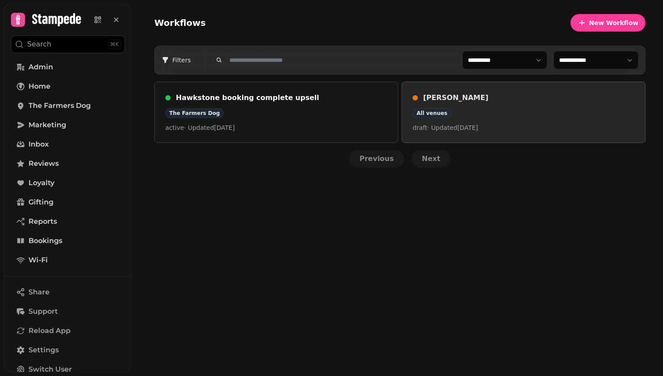
click at [503, 113] on div "All venues" at bounding box center [524, 113] width 222 height 10
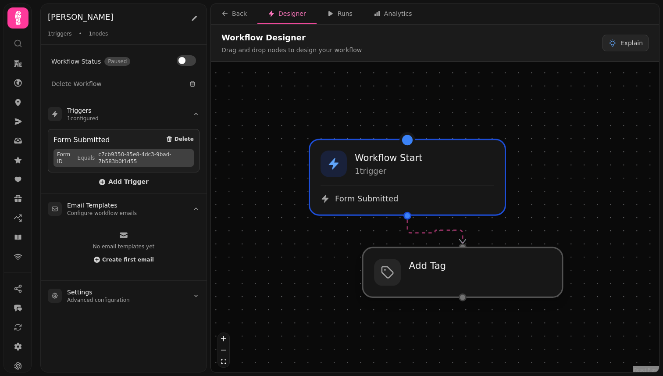
click at [454, 285] on div at bounding box center [463, 272] width 200 height 50
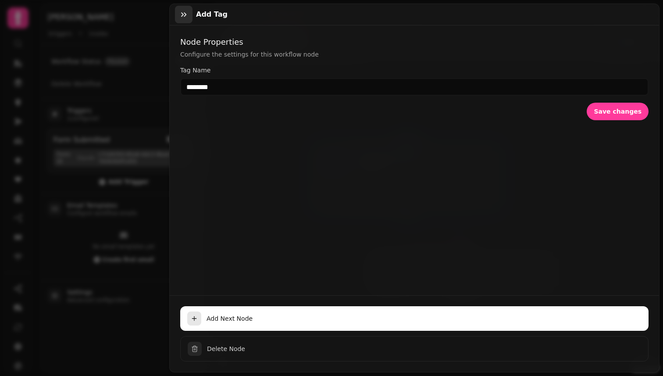
click at [186, 13] on icon "button" at bounding box center [183, 14] width 9 height 9
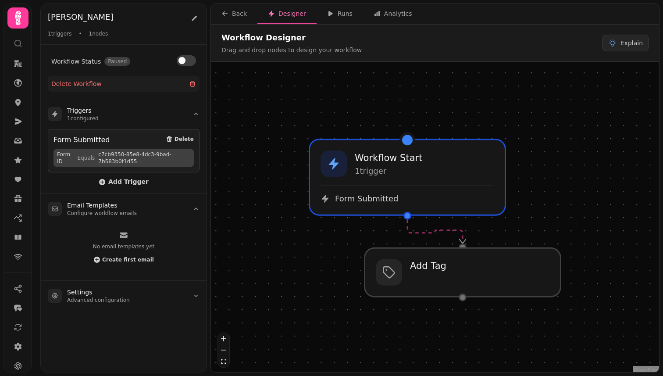
click at [157, 80] on button "Delete Workflow" at bounding box center [124, 84] width 152 height 16
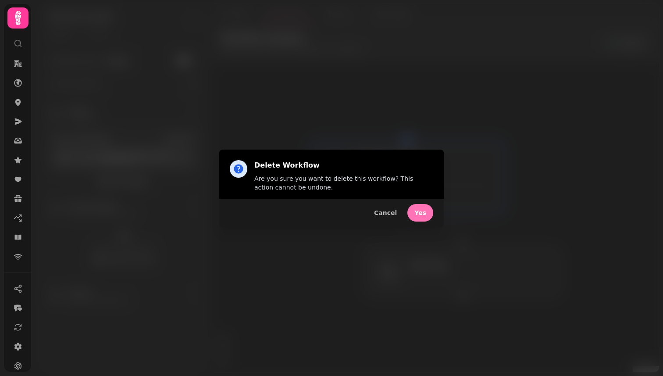
click at [417, 211] on span "Yes" at bounding box center [420, 213] width 12 height 6
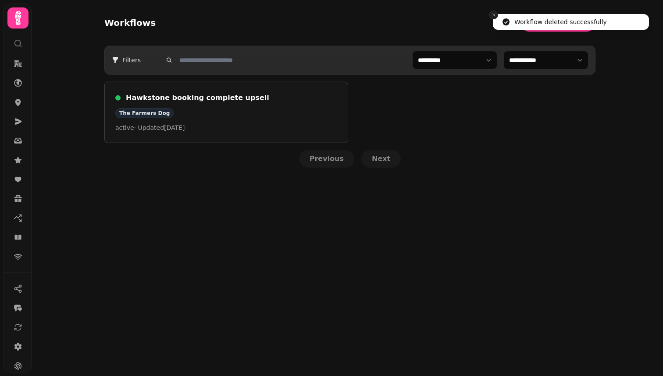
click at [493, 17] on icon "Close toast" at bounding box center [493, 14] width 5 height 5
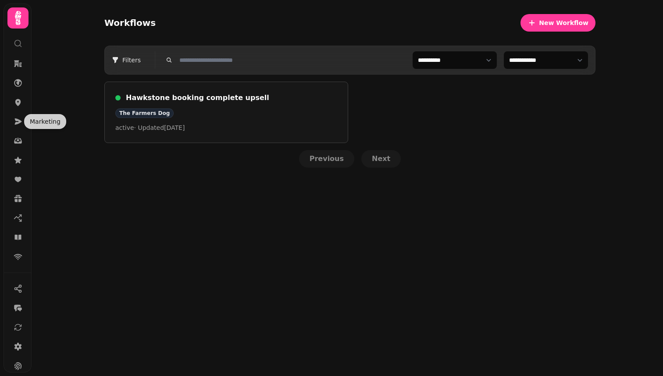
click at [18, 111] on nav at bounding box center [18, 160] width 23 height 210
click at [18, 107] on link at bounding box center [18, 102] width 18 height 18
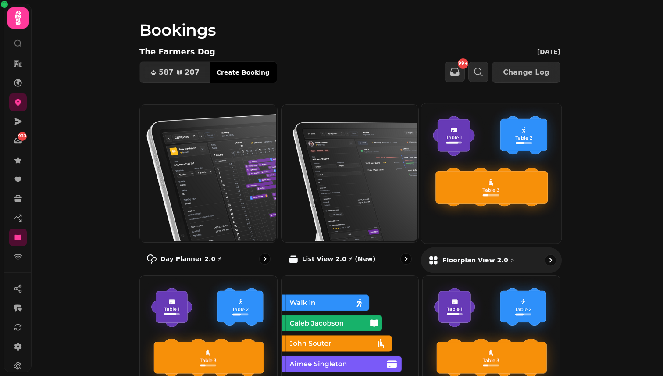
click at [478, 226] on img at bounding box center [490, 172] width 140 height 140
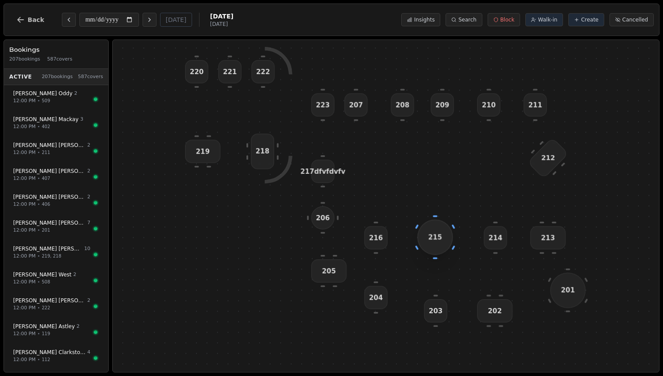
click at [427, 236] on div "215" at bounding box center [435, 237] width 36 height 36
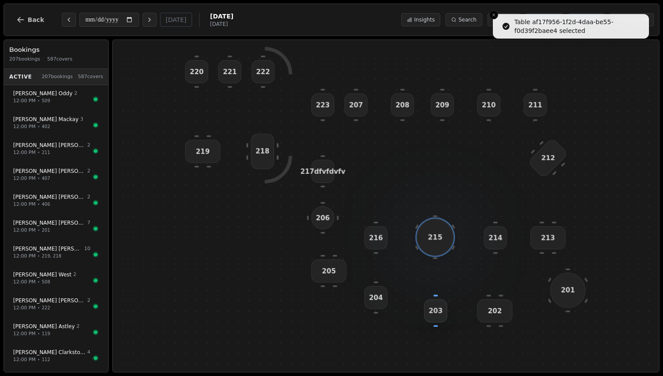
click at [430, 311] on span "203" at bounding box center [436, 310] width 14 height 9
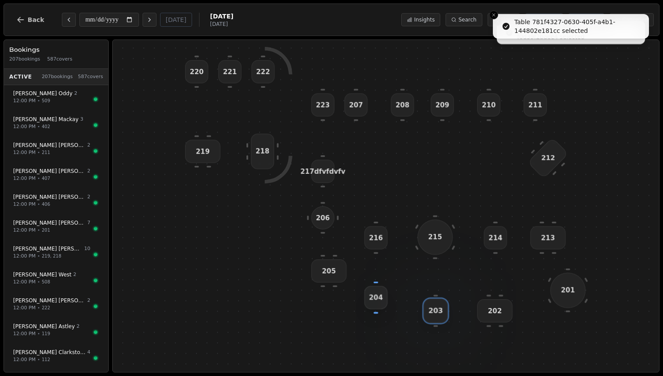
click at [377, 298] on span "204" at bounding box center [376, 297] width 14 height 9
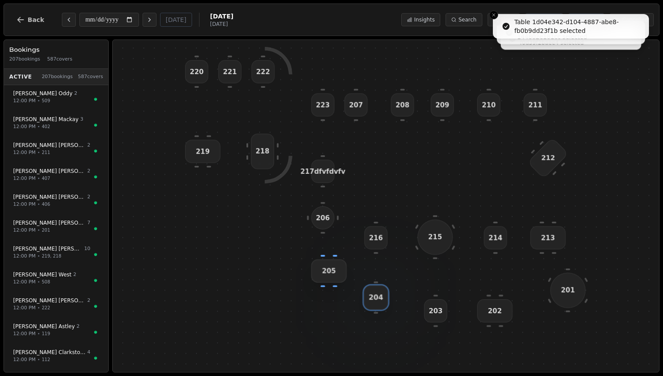
click at [330, 265] on div "205" at bounding box center [329, 270] width 36 height 23
click at [317, 219] on span "206" at bounding box center [323, 217] width 14 height 9
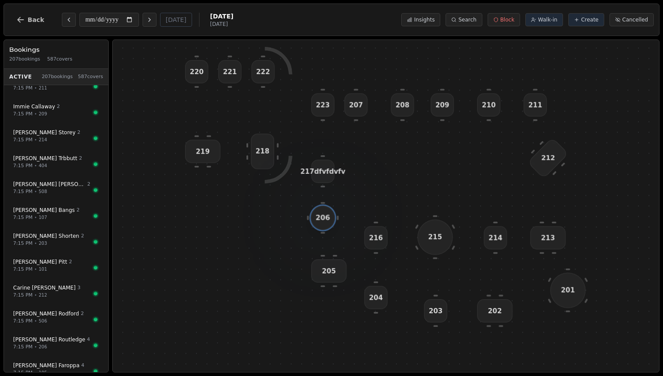
scroll to position [4188, 0]
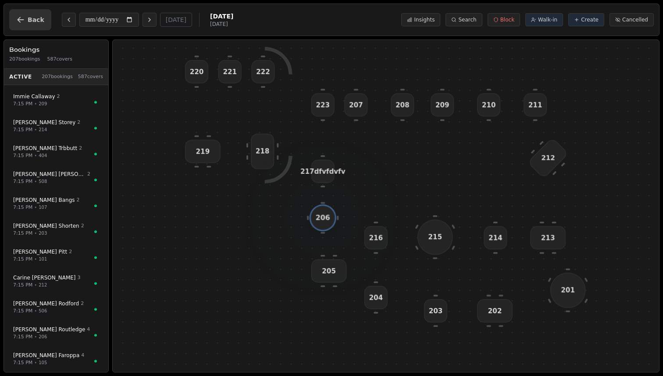
click at [31, 20] on span "Back" at bounding box center [36, 20] width 17 height 6
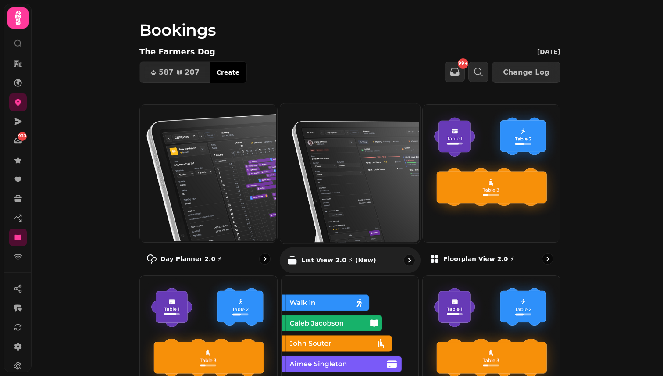
click at [334, 173] on img at bounding box center [349, 172] width 140 height 140
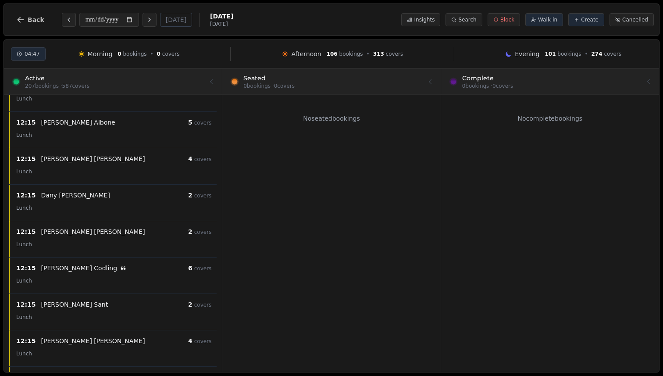
scroll to position [581, 0]
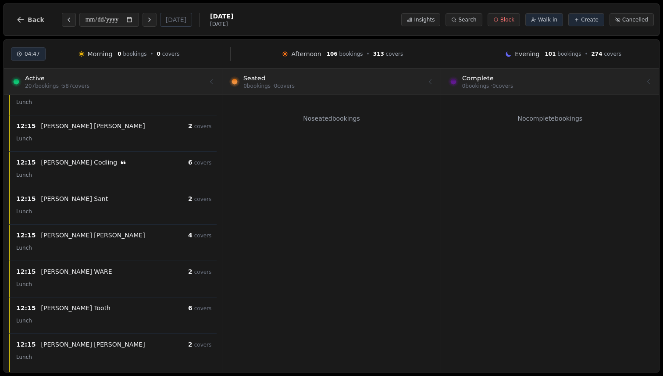
click at [155, 207] on div "Lunch" at bounding box center [113, 211] width 195 height 11
select select "****"
select select "*"
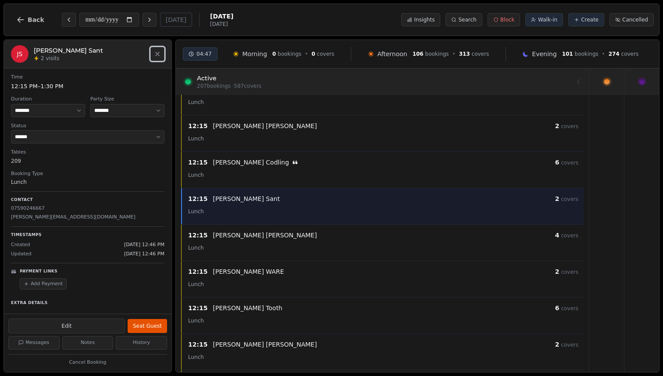
click at [161, 59] on button "Close" at bounding box center [157, 54] width 14 height 14
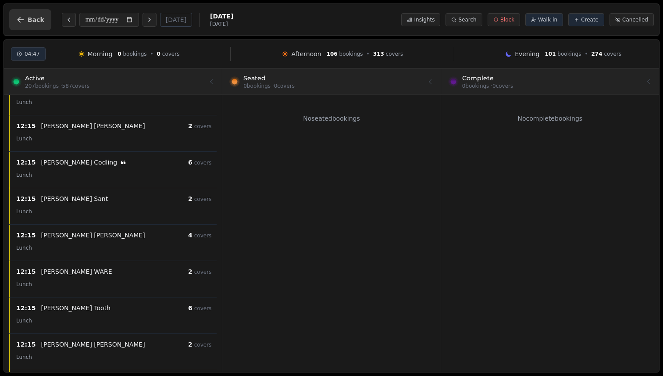
click at [38, 25] on button "Back" at bounding box center [30, 19] width 42 height 21
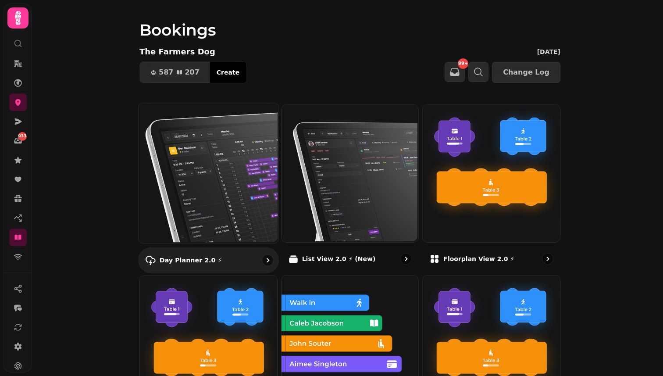
click at [214, 161] on img at bounding box center [208, 172] width 140 height 140
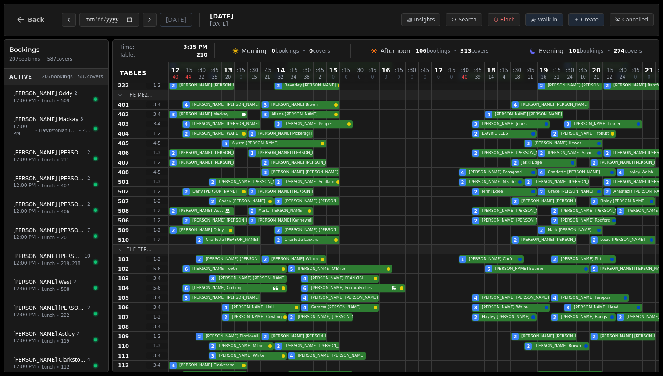
scroll to position [329, 0]
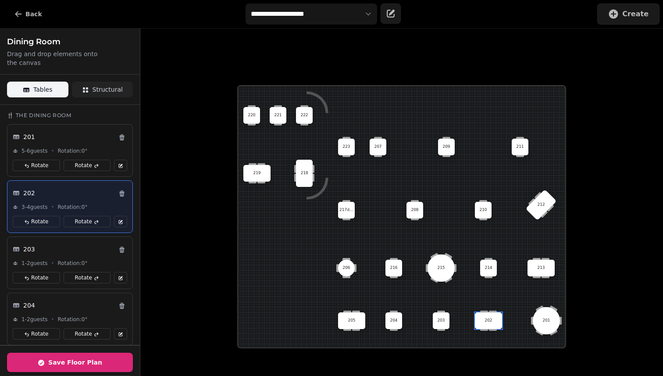
scroll to position [164, 0]
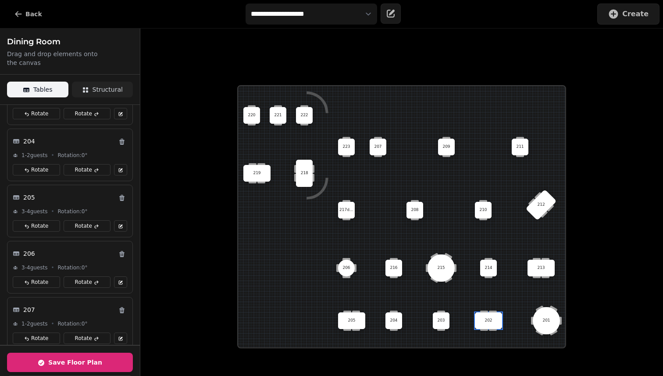
click at [104, 362] on button "Save Floor Plan" at bounding box center [70, 362] width 126 height 19
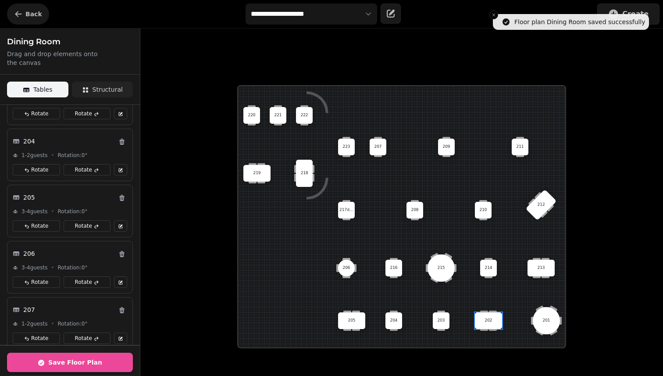
click at [33, 12] on span "Back" at bounding box center [33, 14] width 17 height 6
select select "**********"
select select "*"
select select "**"
select select "***"
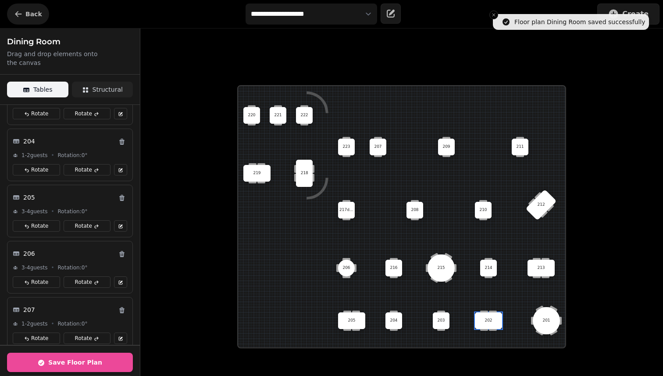
select select "**********"
select select "******"
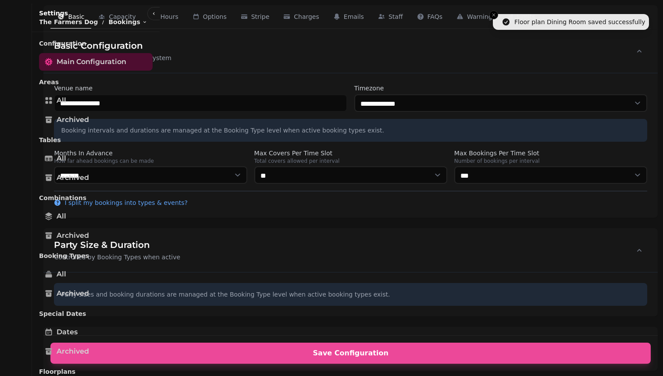
scroll to position [2713, 0]
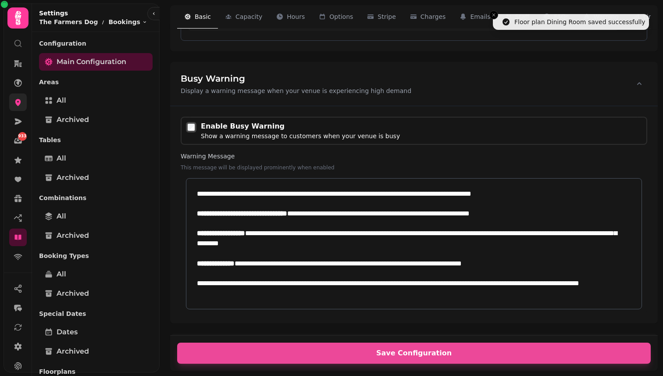
click at [18, 105] on icon at bounding box center [18, 102] width 6 height 7
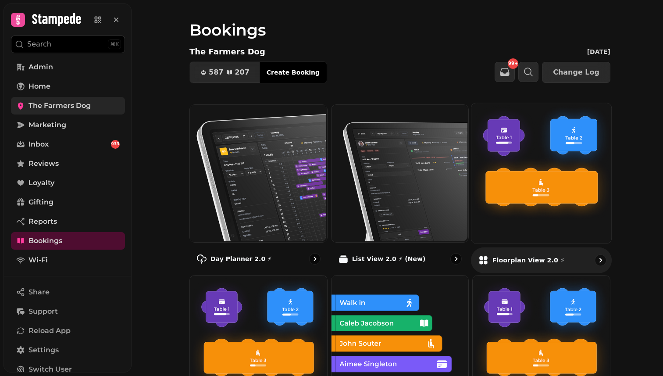
click at [504, 184] on img at bounding box center [540, 172] width 140 height 140
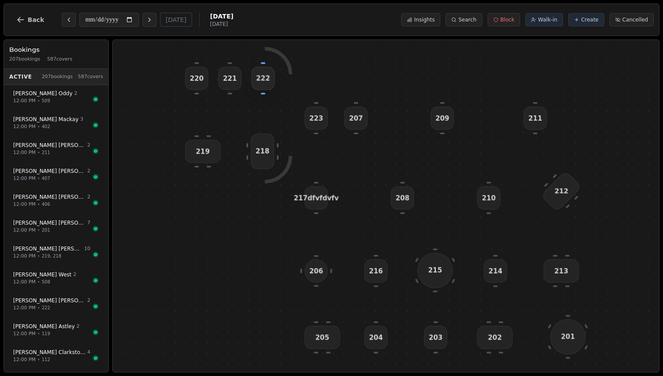
click at [262, 77] on span "222" at bounding box center [263, 78] width 14 height 9
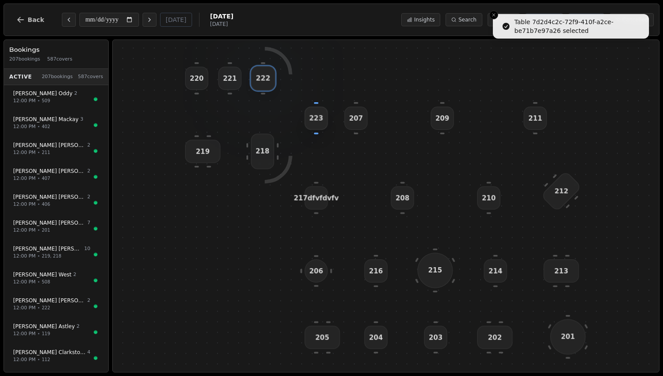
click at [311, 117] on span "223" at bounding box center [316, 118] width 14 height 9
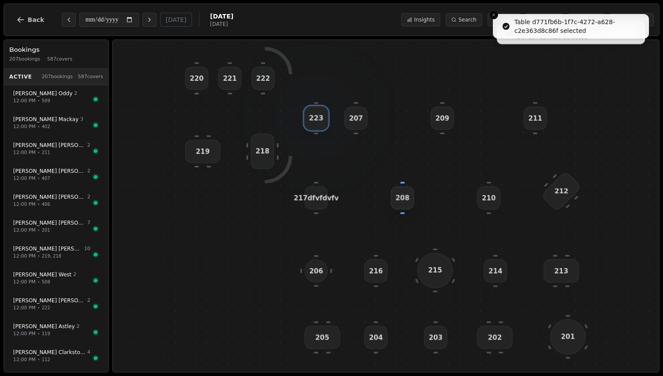
click at [412, 191] on div "208" at bounding box center [402, 197] width 23 height 23
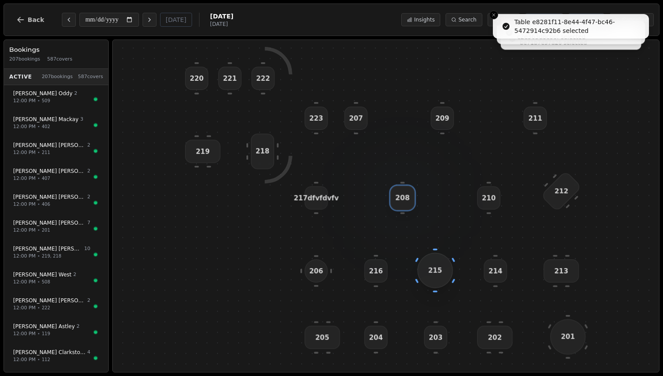
click at [439, 260] on div "215" at bounding box center [435, 270] width 36 height 36
click at [365, 264] on div "216" at bounding box center [375, 270] width 23 height 23
click at [308, 262] on div "206" at bounding box center [316, 270] width 23 height 23
